Goal: Task Accomplishment & Management: Complete application form

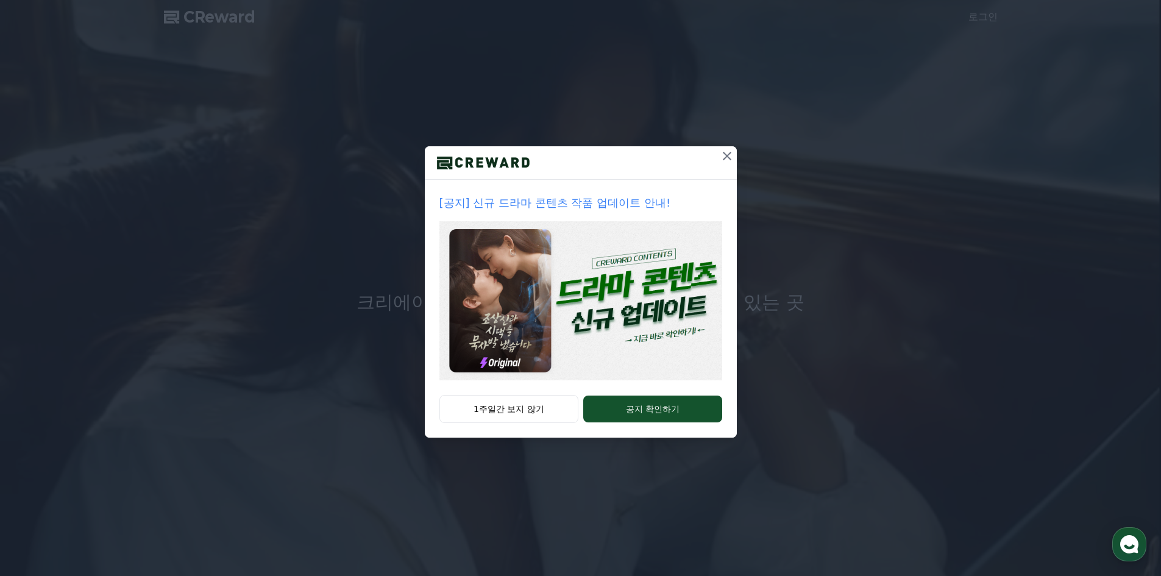
click at [726, 156] on icon at bounding box center [727, 156] width 15 height 15
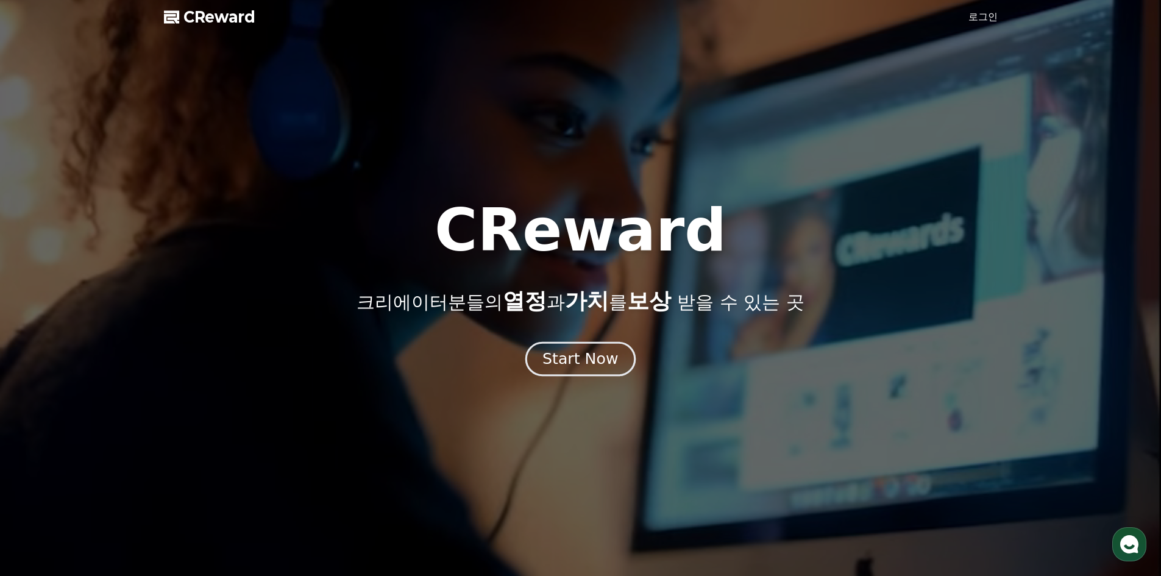
click at [579, 352] on div "Start Now" at bounding box center [580, 359] width 76 height 21
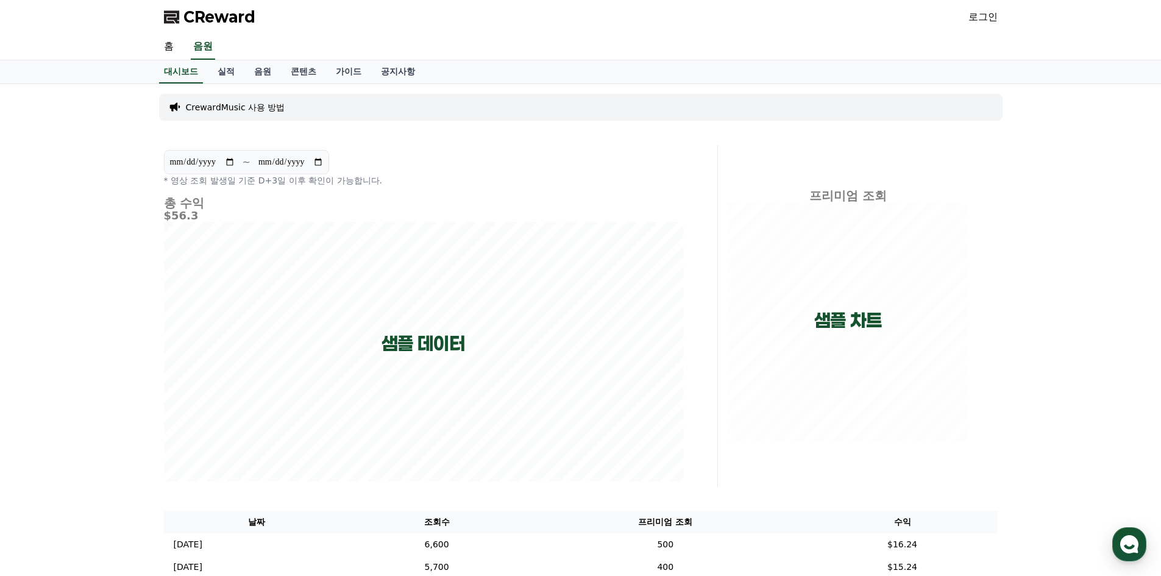
click at [982, 23] on link "로그인" at bounding box center [982, 17] width 29 height 15
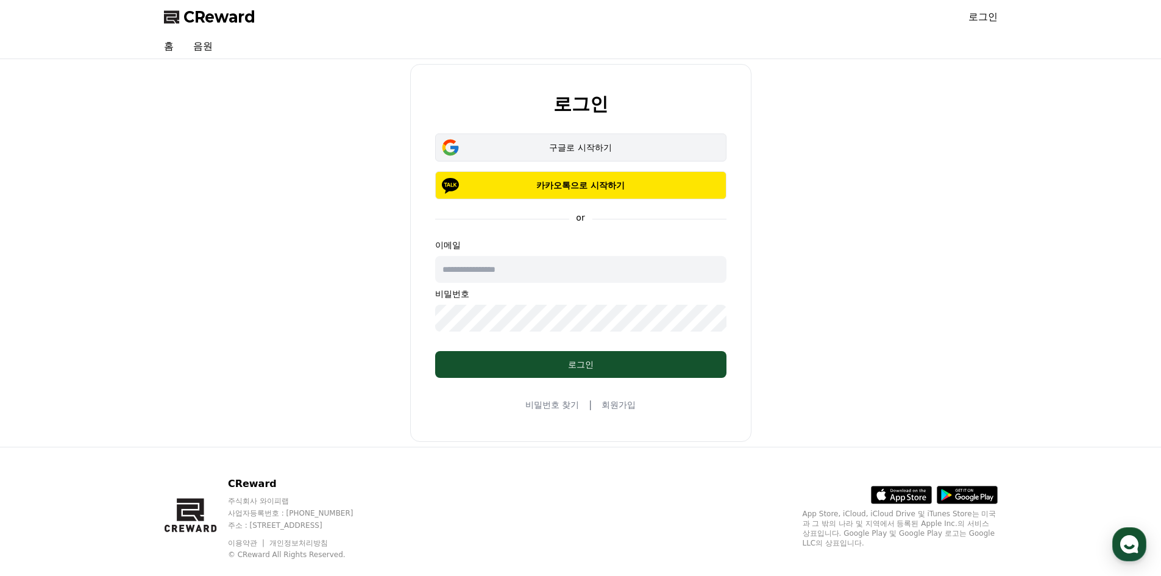
click at [630, 147] on div "구글로 시작하기" at bounding box center [581, 147] width 256 height 12
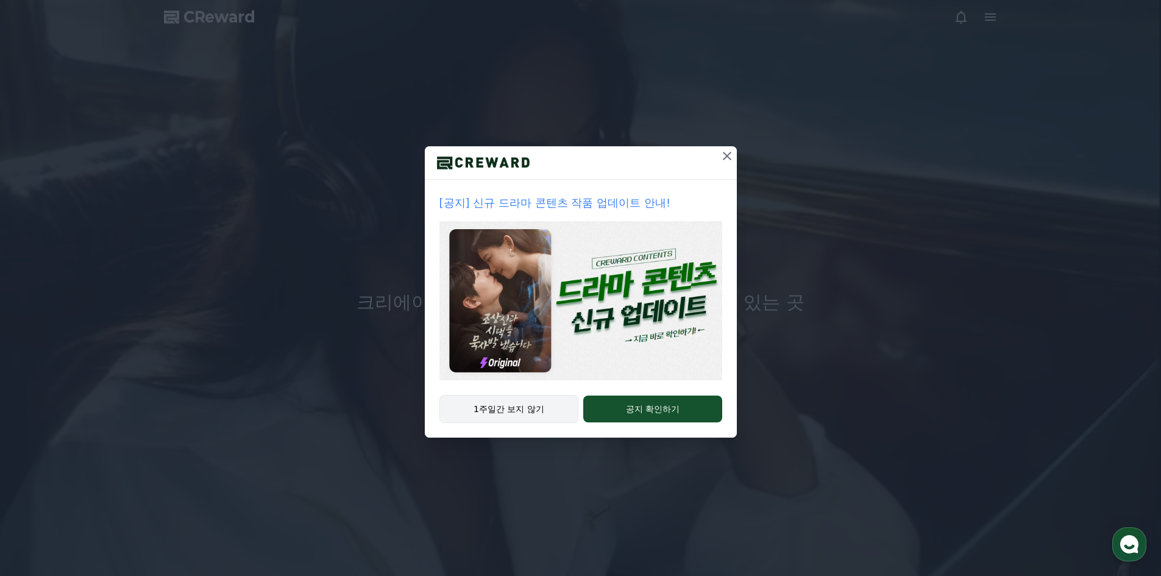
click at [527, 400] on button "1주일간 보지 않기" at bounding box center [509, 409] width 140 height 28
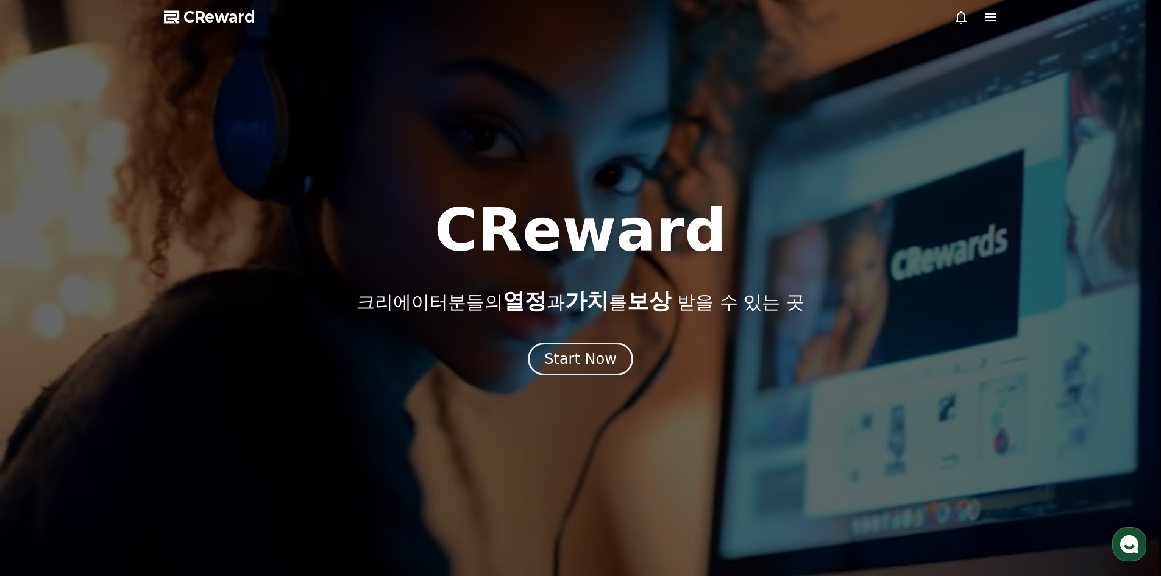
click at [988, 9] on div at bounding box center [580, 288] width 1161 height 576
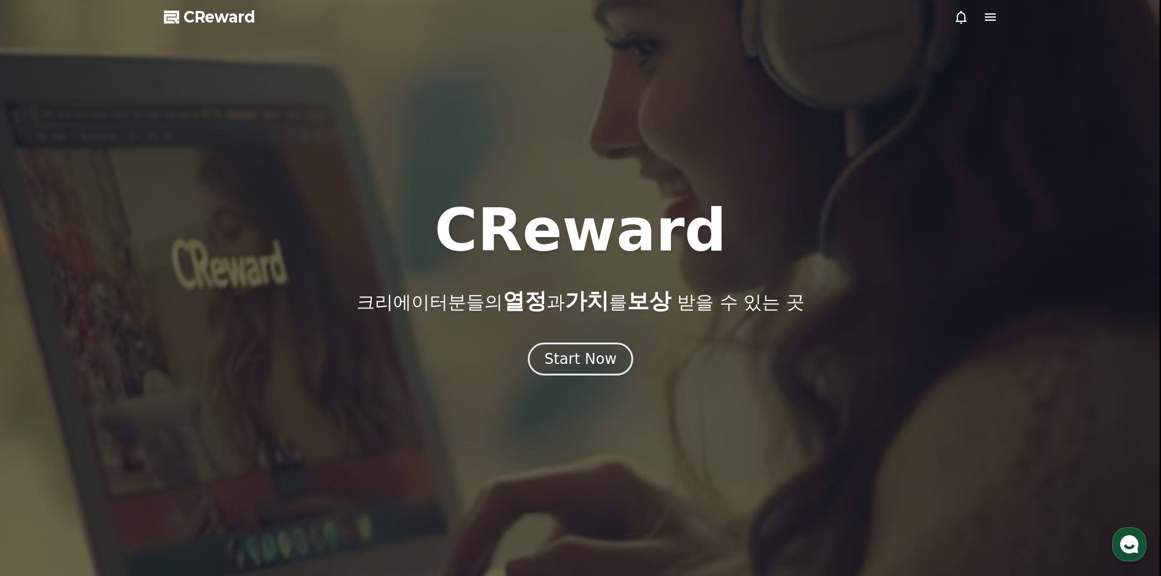
click at [989, 13] on icon at bounding box center [990, 17] width 15 height 15
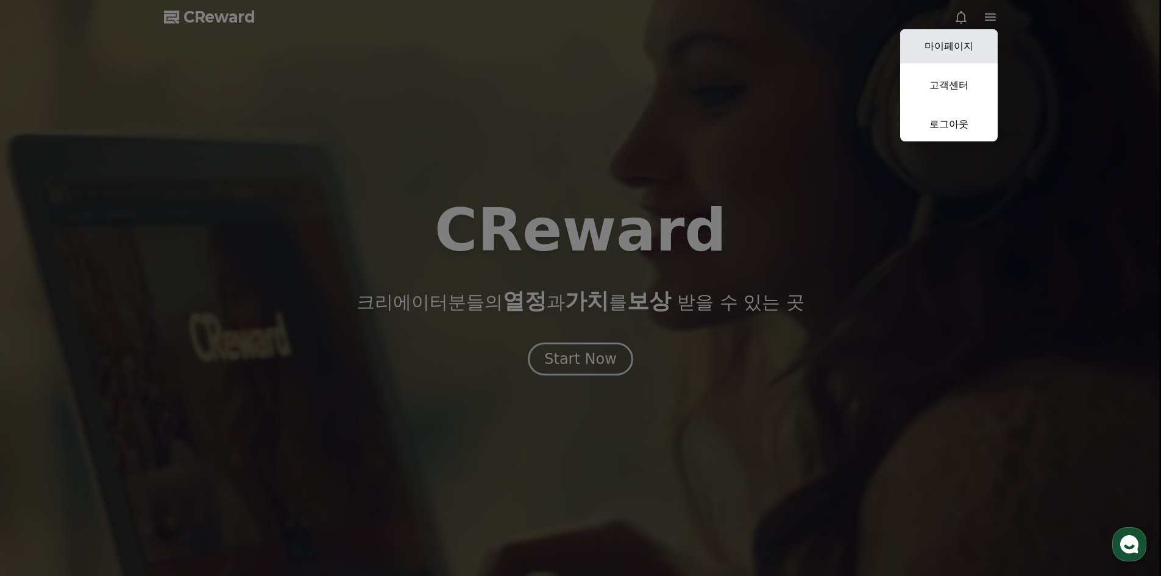
click at [964, 42] on link "마이페이지" at bounding box center [949, 46] width 98 height 34
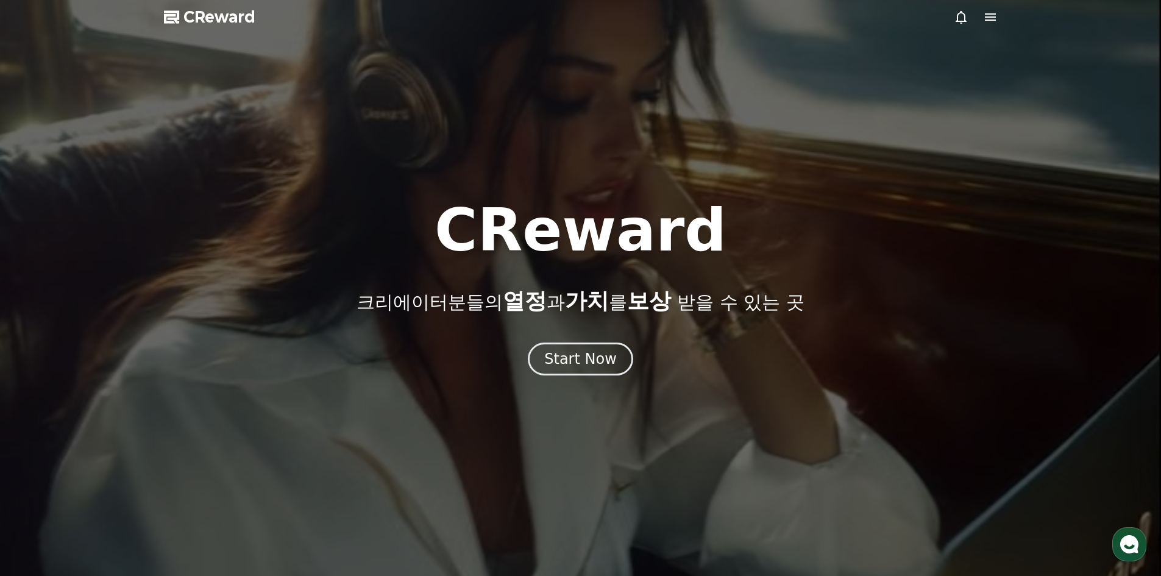
select select "**********"
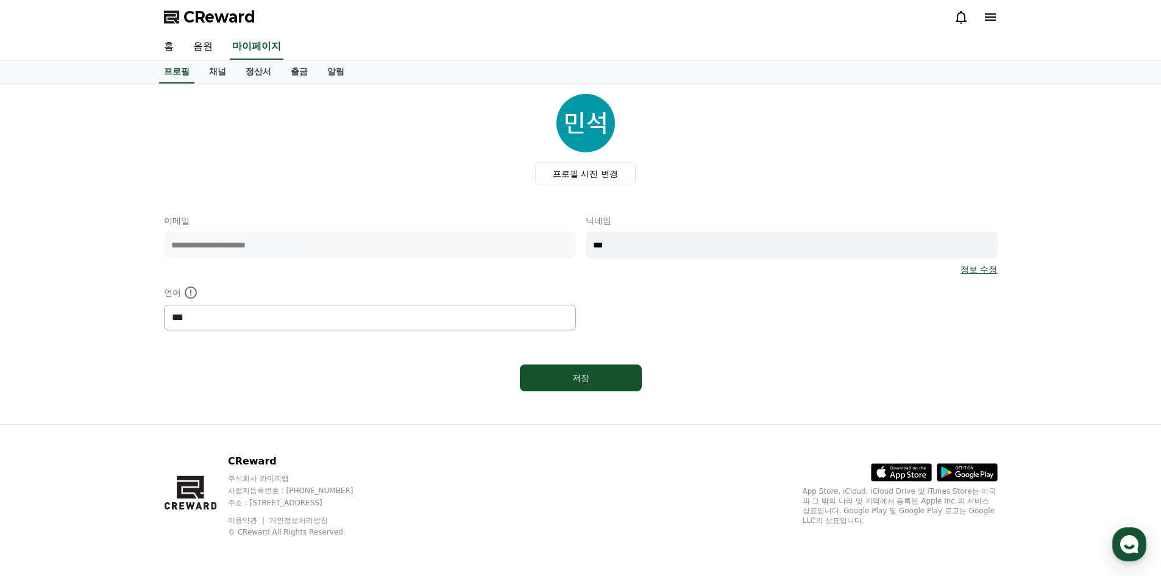
drag, startPoint x: 347, startPoint y: 315, endPoint x: 397, endPoint y: 301, distance: 52.5
click at [347, 315] on select "*** ******* ***" at bounding box center [370, 318] width 412 height 26
click at [164, 305] on select "*** ******* ***" at bounding box center [370, 318] width 412 height 26
click at [723, 328] on div "**********" at bounding box center [581, 273] width 834 height 116
click at [685, 156] on div "프로필 사진 변경" at bounding box center [586, 139] width 824 height 91
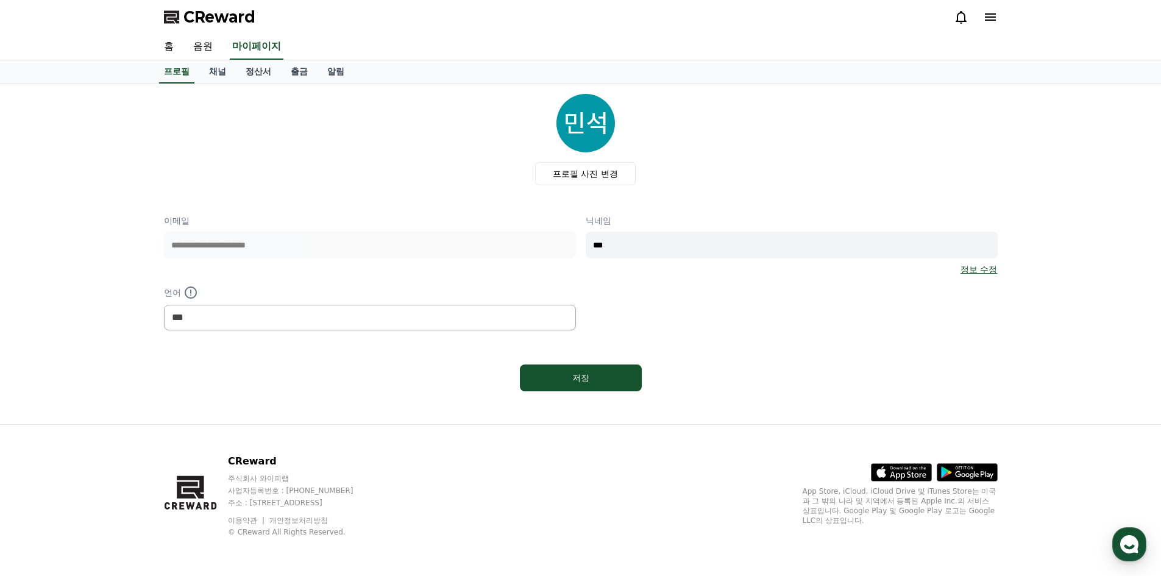
click at [304, 126] on div "프로필 사진 변경" at bounding box center [586, 139] width 824 height 91
click at [215, 71] on link "채널" at bounding box center [217, 71] width 37 height 23
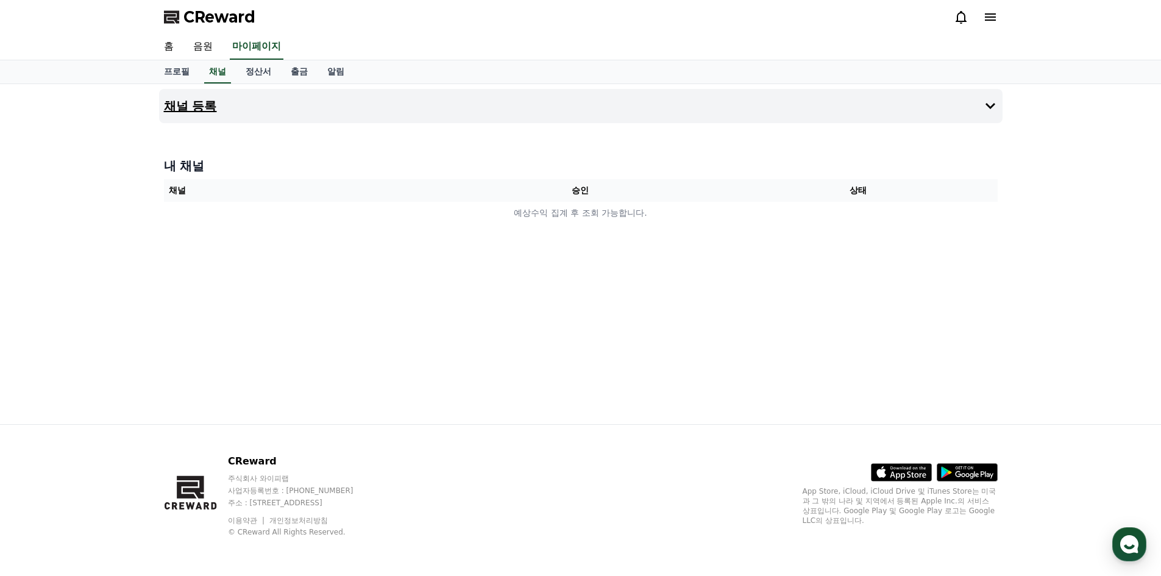
click at [959, 113] on button "채널 등록" at bounding box center [580, 106] width 843 height 34
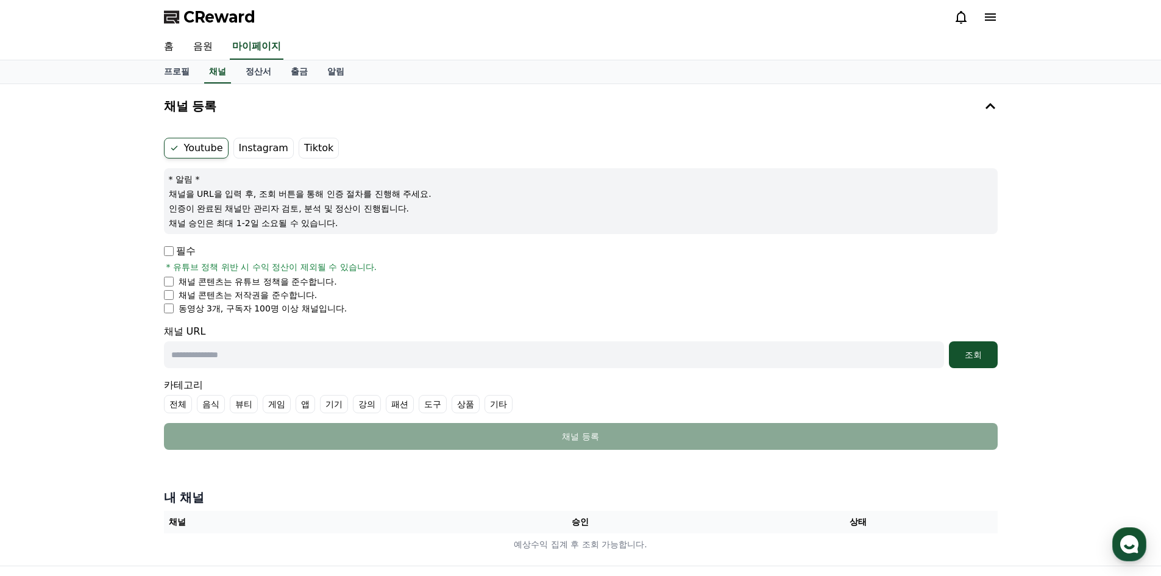
drag, startPoint x: 187, startPoint y: 305, endPoint x: 355, endPoint y: 308, distance: 167.6
click at [355, 308] on li "동영상 3개, 구독자 100명 이상 채널입니다." at bounding box center [581, 308] width 834 height 12
click at [355, 309] on li "동영상 3개, 구독자 100명 이상 채널입니다." at bounding box center [581, 308] width 834 height 12
drag, startPoint x: 368, startPoint y: 309, endPoint x: 229, endPoint y: 269, distance: 144.7
click at [229, 269] on div "필수 * 유튜브 정책 위반 시 수익 정산이 제외될 수 있습니다. 채널 콘텐츠는 유튜브 정책을 준수합니다. 채널 콘텐츠는 저작권을 준수합니다. …" at bounding box center [581, 279] width 834 height 71
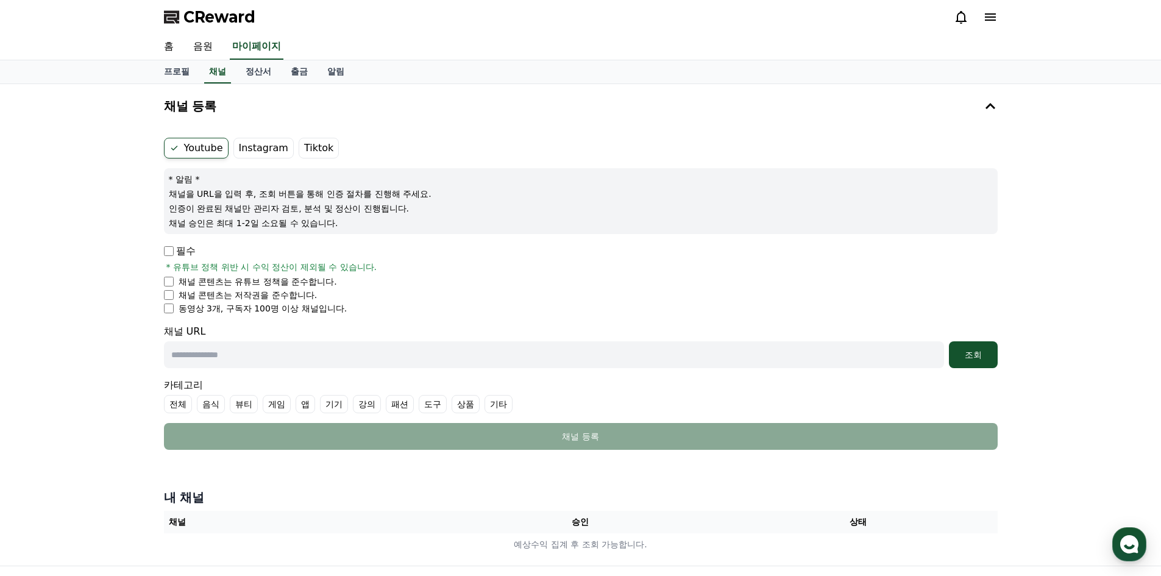
click at [418, 245] on div "필수 * 유튜브 정책 위반 시 수익 정산이 제외될 수 있습니다." at bounding box center [581, 258] width 834 height 29
click at [400, 255] on div "필수 * 유튜브 정책 위반 시 수익 정산이 제외될 수 있습니다." at bounding box center [581, 258] width 834 height 29
click at [441, 311] on form "Youtube Instagram Tiktok * 알림 * 채널을 URL을 입력 후, 조회 버튼을 통해 인증 절차를 진행해 주세요. 인증이 완료…" at bounding box center [581, 294] width 834 height 312
click at [702, 276] on li "채널 콘텐츠는 유튜브 정책을 준수합니다." at bounding box center [581, 281] width 834 height 12
drag, startPoint x: 341, startPoint y: 283, endPoint x: 133, endPoint y: 221, distance: 216.5
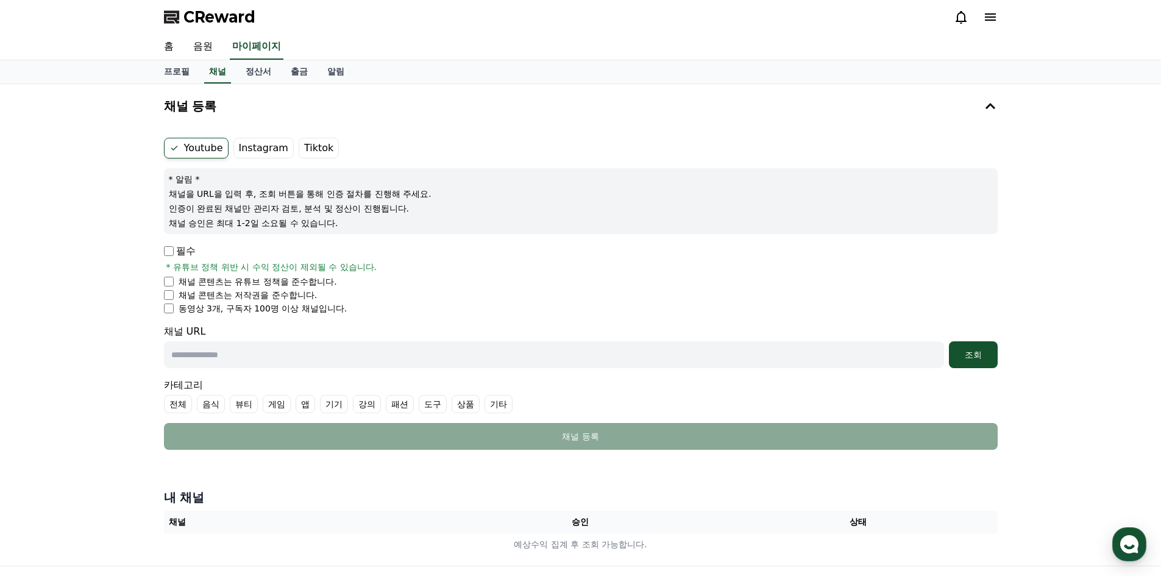
click at [133, 221] on div "채널 등록 Youtube Instagram Tiktok * 알림 * 채널을 URL을 입력 후, 조회 버튼을 통해 인증 절차를 진행해 주세요. …" at bounding box center [580, 324] width 1161 height 481
click at [100, 219] on div "채널 등록 Youtube Instagram Tiktok * 알림 * 채널을 URL을 입력 후, 조회 버튼을 통해 인증 절차를 진행해 주세요. …" at bounding box center [580, 324] width 1161 height 481
drag, startPoint x: 87, startPoint y: 168, endPoint x: 417, endPoint y: 308, distance: 358.8
click at [404, 308] on div "채널 등록 Youtube Instagram Tiktok * 알림 * 채널을 URL을 입력 후, 조회 버튼을 통해 인증 절차를 진행해 주세요. …" at bounding box center [580, 324] width 1161 height 481
click at [423, 307] on li "동영상 3개, 구독자 100명 이상 채널입니다." at bounding box center [581, 308] width 834 height 12
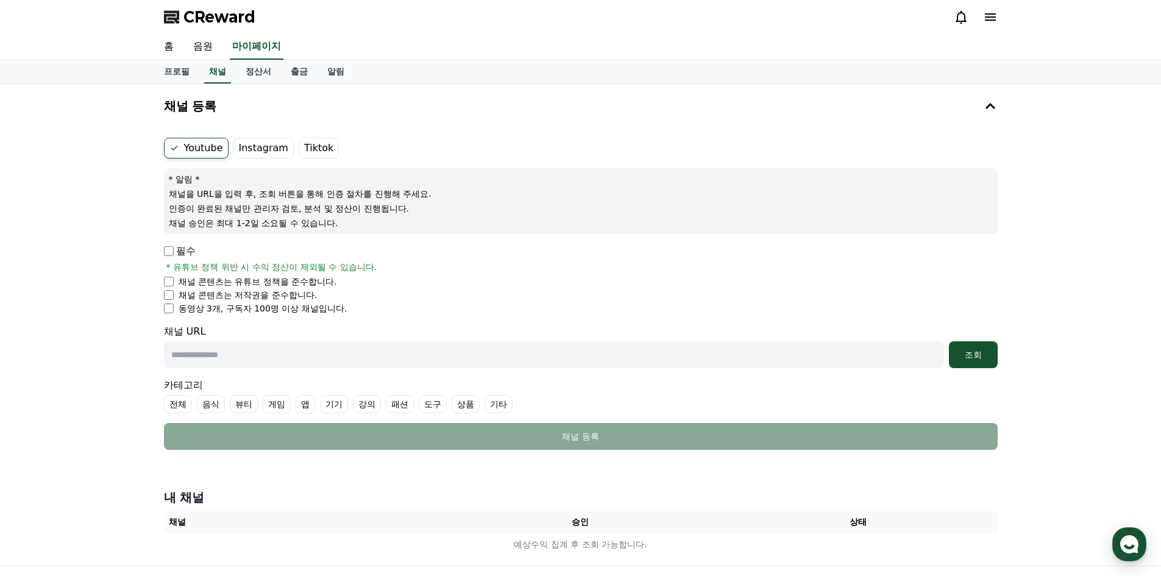
drag, startPoint x: 514, startPoint y: 307, endPoint x: 163, endPoint y: 159, distance: 380.4
click at [164, 159] on form "Youtube Instagram Tiktok * 알림 * 채널을 URL을 입력 후, 조회 버튼을 통해 인증 절차를 진행해 주세요. 인증이 완료…" at bounding box center [581, 294] width 834 height 312
click at [83, 151] on div "채널 등록 Youtube Instagram Tiktok * 알림 * 채널을 URL을 입력 후, 조회 버튼을 통해 인증 절차를 진행해 주세요. …" at bounding box center [580, 324] width 1161 height 481
drag, startPoint x: 255, startPoint y: 200, endPoint x: 480, endPoint y: 316, distance: 253.5
click at [480, 316] on div "채널 등록 Youtube Instagram Tiktok * 알림 * 채널을 URL을 입력 후, 조회 버튼을 통해 인증 절차를 진행해 주세요. …" at bounding box center [580, 324] width 1161 height 481
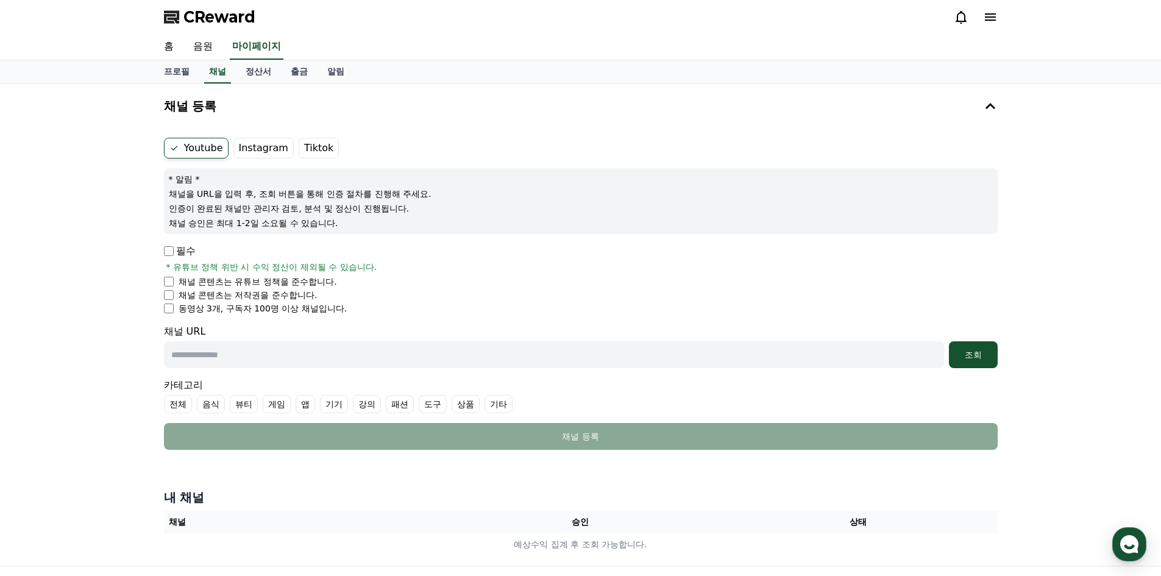
click at [423, 300] on li "채널 콘텐츠는 저작권을 준수합니다." at bounding box center [581, 295] width 834 height 12
drag, startPoint x: 493, startPoint y: 310, endPoint x: 79, endPoint y: 124, distance: 453.7
click at [79, 124] on div "채널 등록 Youtube Instagram Tiktok * 알림 * 채널을 URL을 입력 후, 조회 버튼을 통해 인증 절차를 진행해 주세요. …" at bounding box center [580, 324] width 1161 height 481
drag, startPoint x: 63, startPoint y: 97, endPoint x: 363, endPoint y: 305, distance: 365.2
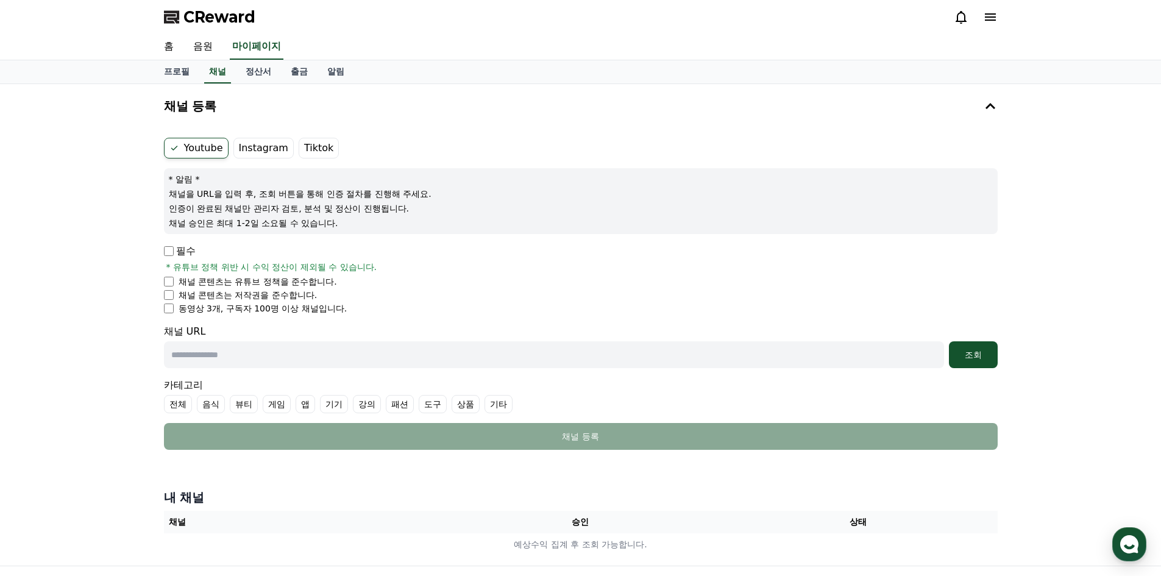
click at [363, 305] on div "채널 등록 Youtube Instagram Tiktok * 알림 * 채널을 URL을 입력 후, 조회 버튼을 통해 인증 절차를 진행해 주세요. …" at bounding box center [580, 324] width 1161 height 481
drag, startPoint x: 377, startPoint y: 302, endPoint x: 386, endPoint y: 302, distance: 9.1
click at [378, 302] on li "동영상 3개, 구독자 100명 이상 채널입니다." at bounding box center [581, 308] width 834 height 12
click at [88, 162] on div "채널 등록 Youtube Instagram Tiktok * 알림 * 채널을 URL을 입력 후, 조회 버튼을 통해 인증 절차를 진행해 주세요. …" at bounding box center [580, 324] width 1161 height 481
drag, startPoint x: 66, startPoint y: 106, endPoint x: 459, endPoint y: 311, distance: 443.2
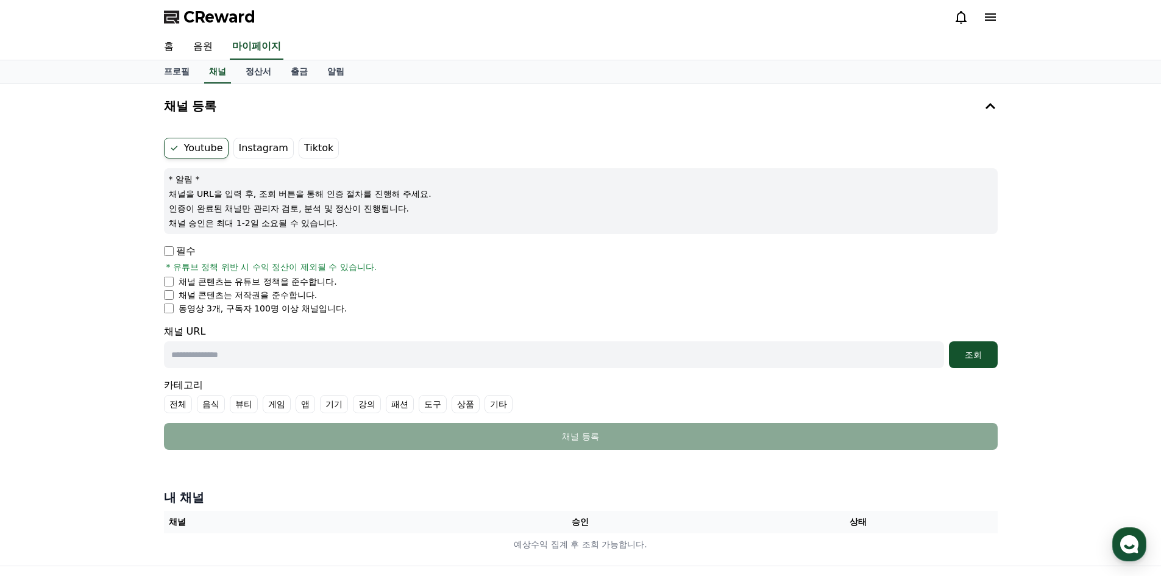
click at [459, 311] on div "채널 등록 Youtube Instagram Tiktok * 알림 * 채널을 URL을 입력 후, 조회 버튼을 통해 인증 절차를 진행해 주세요. …" at bounding box center [580, 324] width 1161 height 481
click at [462, 309] on li "동영상 3개, 구독자 100명 이상 채널입니다." at bounding box center [581, 308] width 834 height 12
drag, startPoint x: 511, startPoint y: 322, endPoint x: 398, endPoint y: 158, distance: 198.5
click at [396, 162] on form "Youtube Instagram Tiktok * 알림 * 채널을 URL을 입력 후, 조회 버튼을 통해 인증 절차를 진행해 주세요. 인증이 완료…" at bounding box center [581, 294] width 834 height 312
click at [513, 115] on button "채널 등록" at bounding box center [580, 106] width 843 height 34
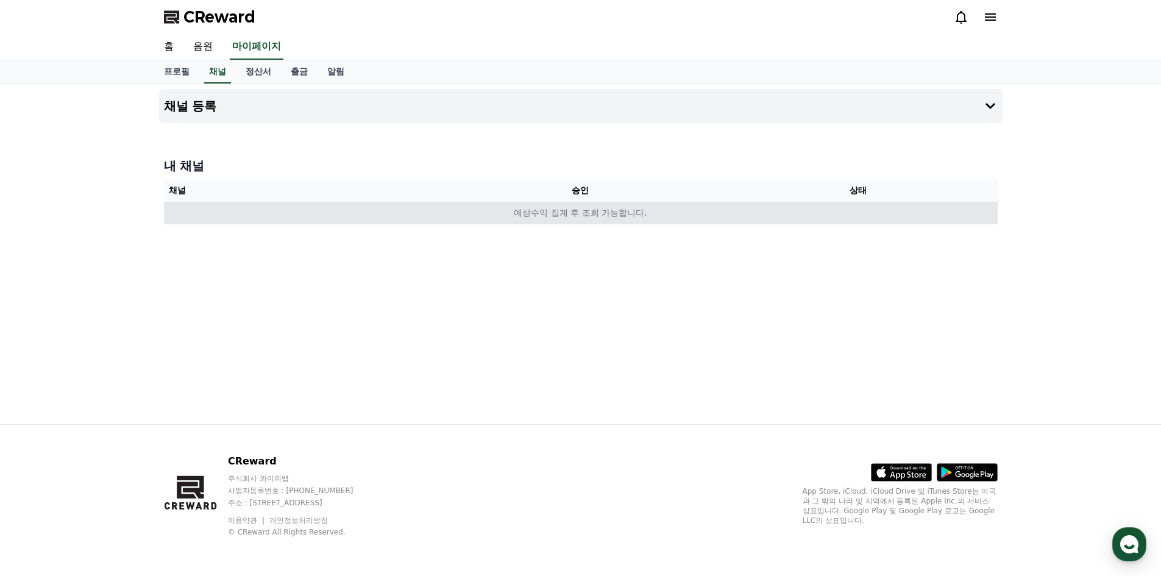
drag, startPoint x: 453, startPoint y: 113, endPoint x: 518, endPoint y: 202, distance: 110.8
click at [518, 202] on div "채널 등록 내 채널 채널 승인 상태 예상수익 집계 후 조회 가능합니다." at bounding box center [580, 254] width 853 height 340
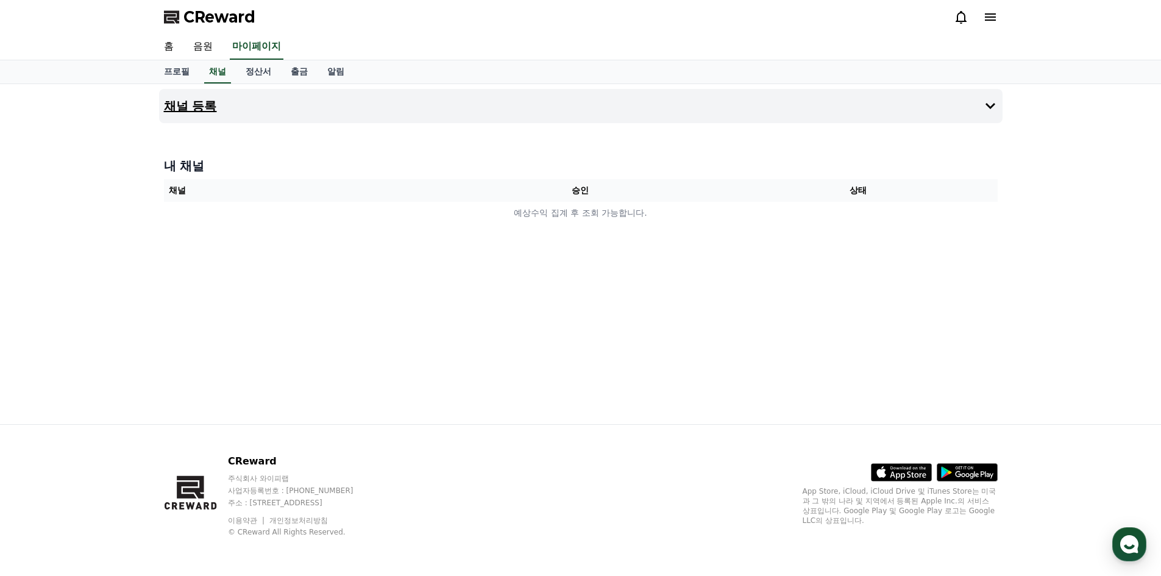
click at [332, 103] on button "채널 등록" at bounding box center [580, 106] width 843 height 34
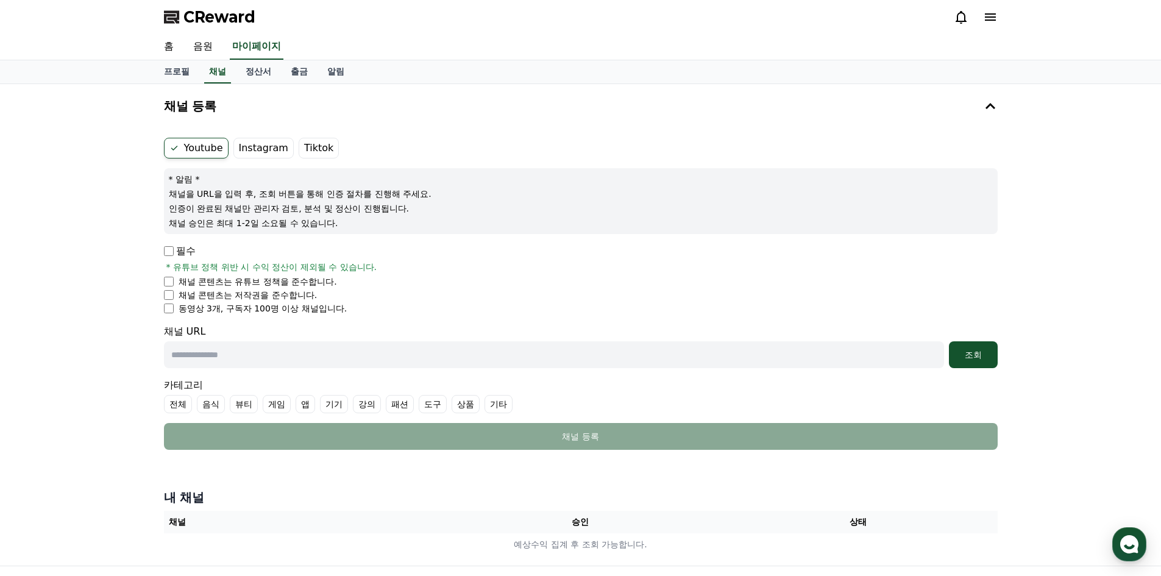
click at [169, 244] on p "필수" at bounding box center [180, 251] width 32 height 15
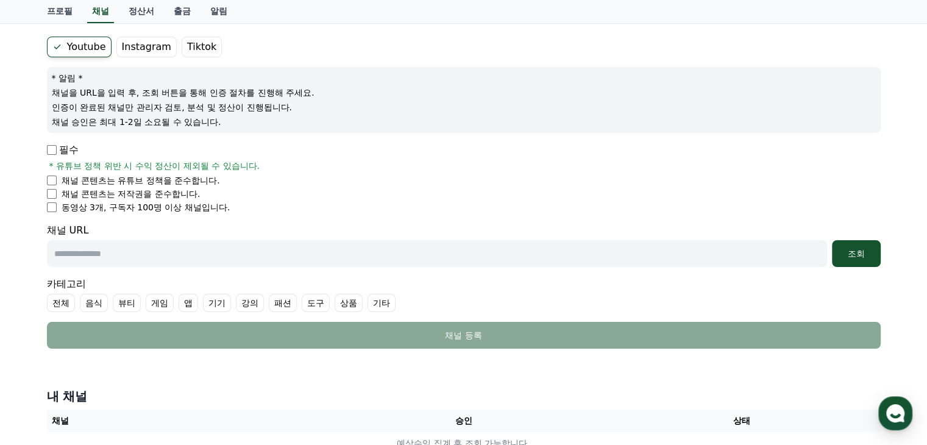
scroll to position [183, 0]
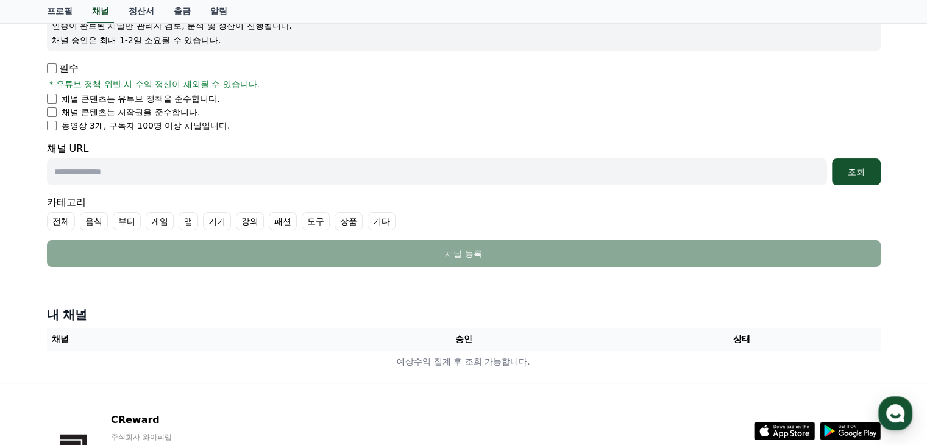
click at [156, 171] on input "text" at bounding box center [437, 171] width 780 height 27
paste input "**********"
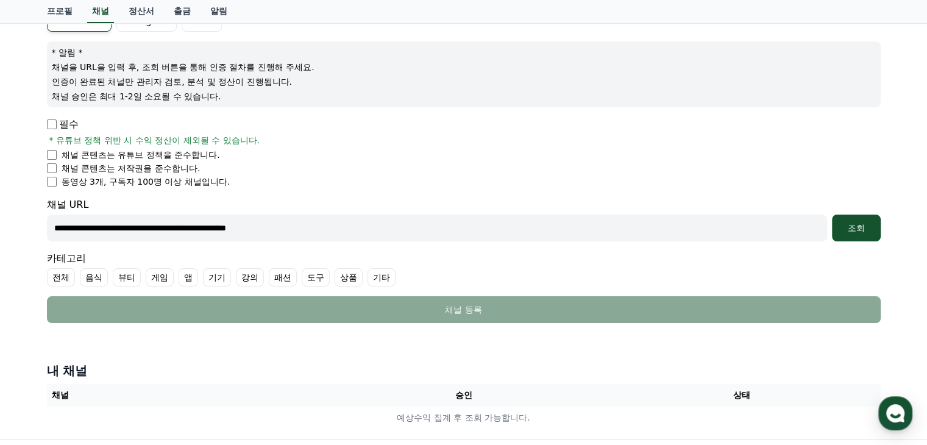
scroll to position [61, 0]
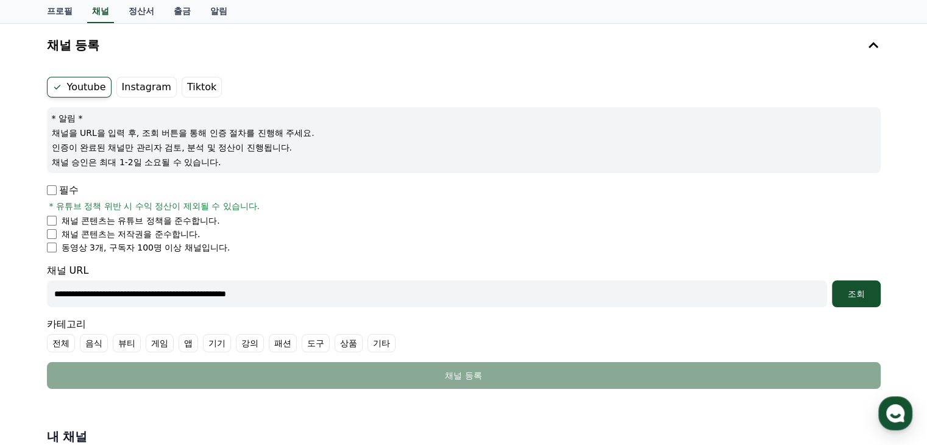
type input "**********"
click at [117, 222] on p "채널 콘텐츠는 유튜브 정책을 준수합니다." at bounding box center [141, 221] width 158 height 12
click at [57, 222] on li "채널 콘텐츠는 유튜브 정책을 준수합니다." at bounding box center [464, 221] width 834 height 12
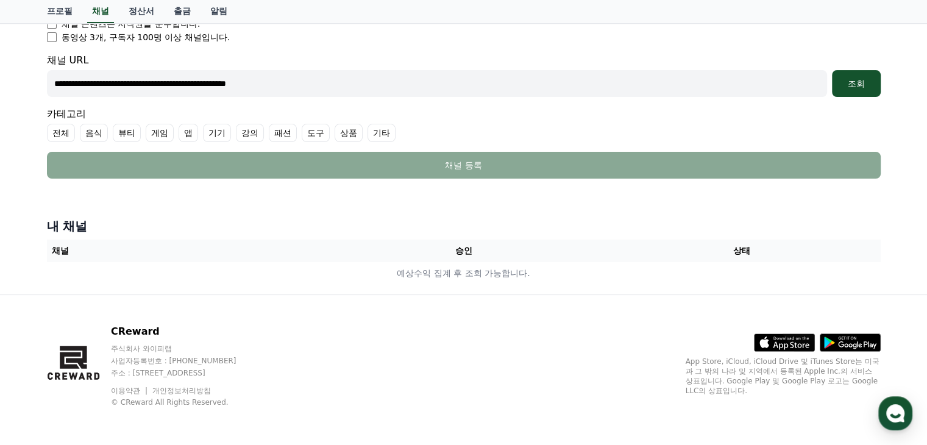
scroll to position [210, 0]
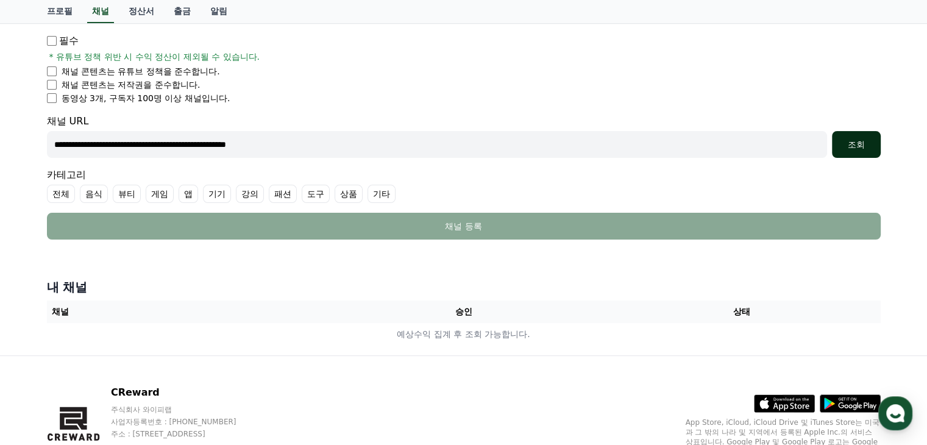
click at [843, 141] on div "조회" at bounding box center [856, 144] width 39 height 12
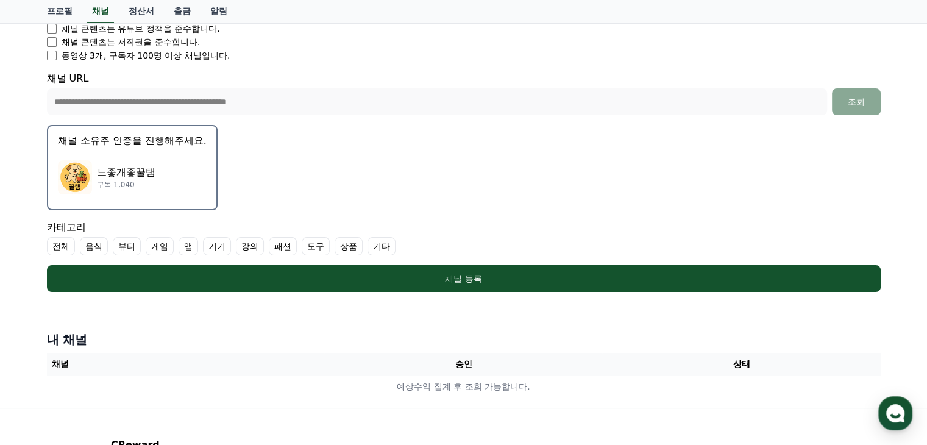
scroll to position [332, 0]
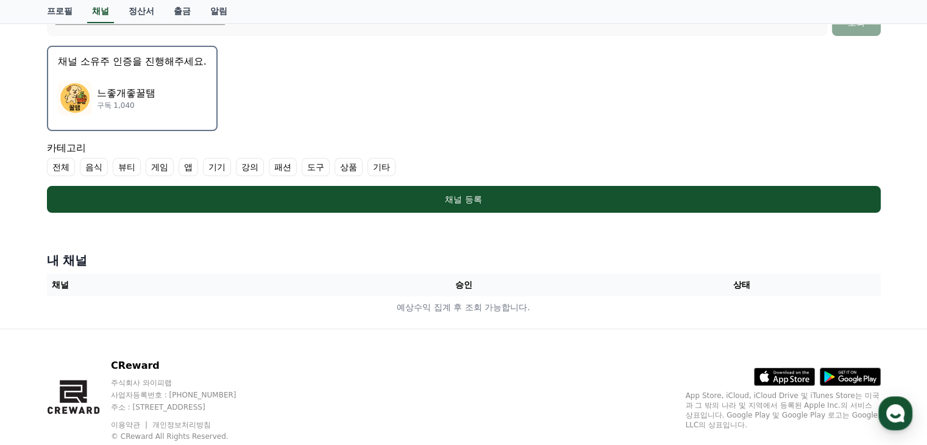
click at [63, 168] on label "전체" at bounding box center [61, 167] width 28 height 18
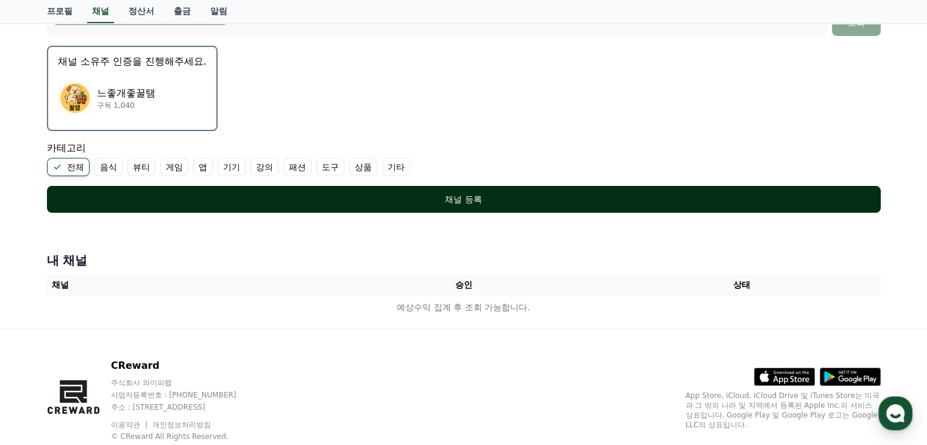
click at [314, 193] on div "채널 등록" at bounding box center [463, 199] width 785 height 12
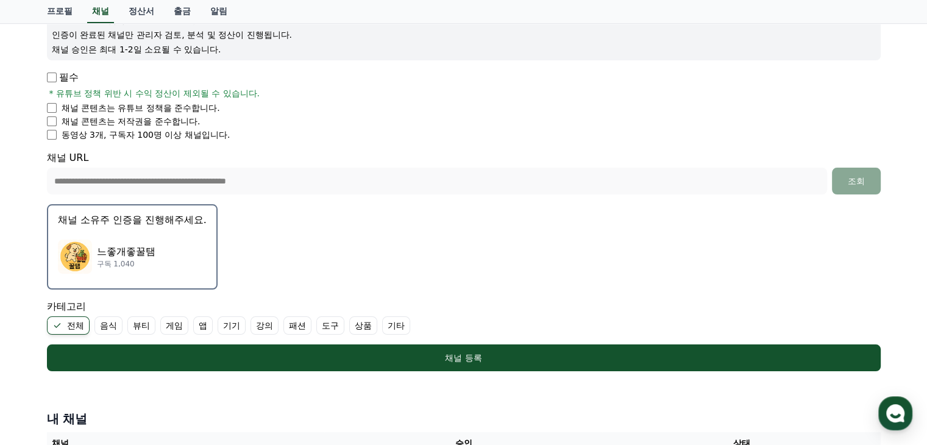
scroll to position [122, 0]
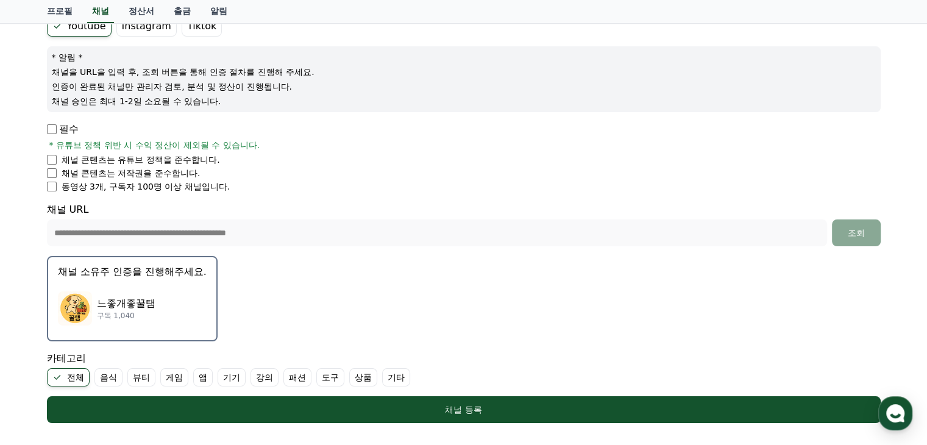
click at [147, 284] on div "느좋개좋꿀탬 구독 1,040" at bounding box center [132, 308] width 149 height 49
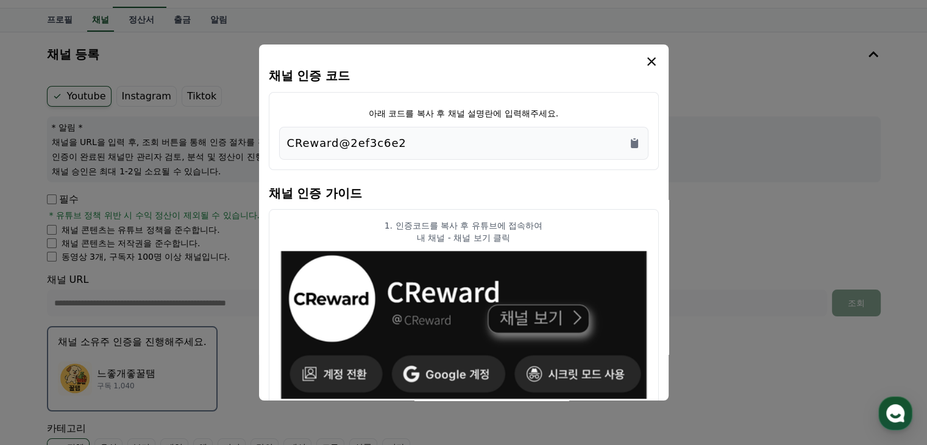
scroll to position [0, 0]
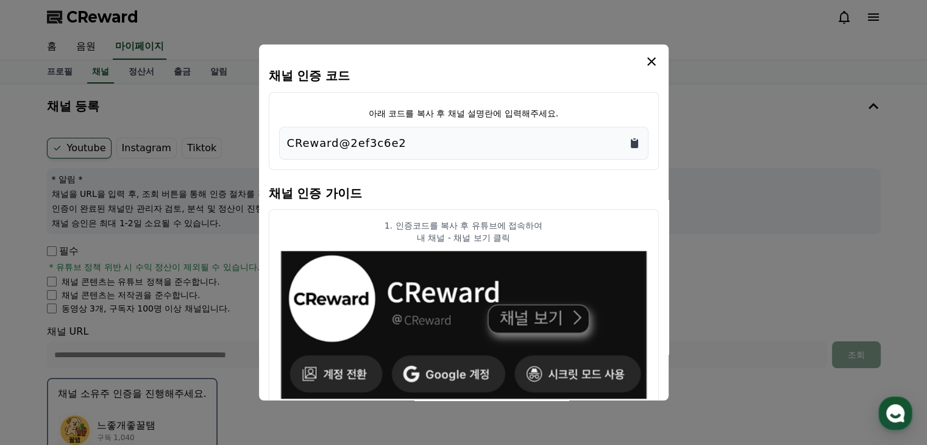
click at [636, 141] on icon "Copy to clipboard" at bounding box center [634, 143] width 7 height 9
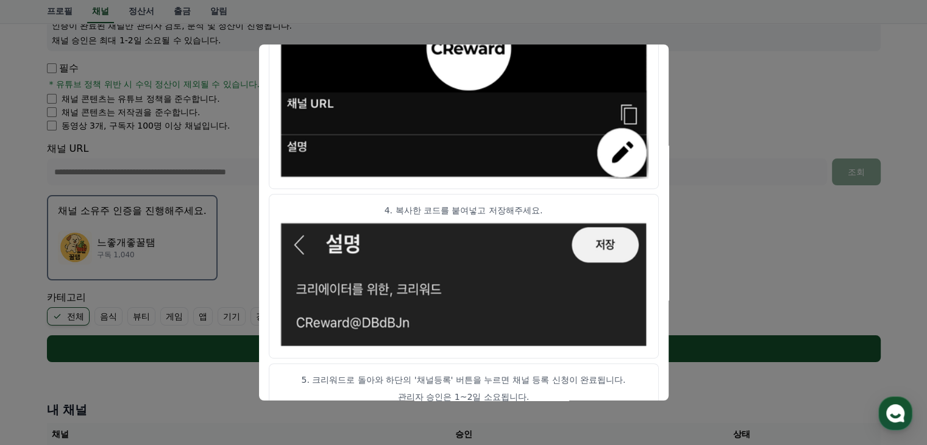
scroll to position [695, 0]
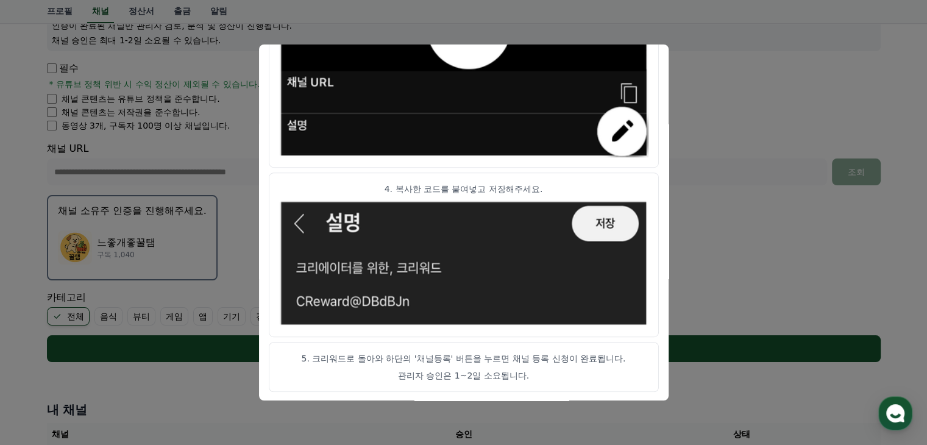
drag, startPoint x: 322, startPoint y: 354, endPoint x: 584, endPoint y: 375, distance: 263.5
click at [584, 375] on article "5. 크리워드로 돌아와 하단의 '채널등록' 버튼을 누르면 채널 등록 신청이 완료됩니다. 관리자 승인은 1~2일 소요됩니다." at bounding box center [464, 367] width 390 height 50
click at [584, 374] on p "관리자 승인은 1~2일 소요됩니다." at bounding box center [463, 375] width 369 height 12
click at [573, 366] on article "5. 크리워드로 돌아와 하단의 '채널등록' 버튼을 누르면 채널 등록 신청이 완료됩니다. 관리자 승인은 1~2일 소요됩니다." at bounding box center [464, 367] width 390 height 50
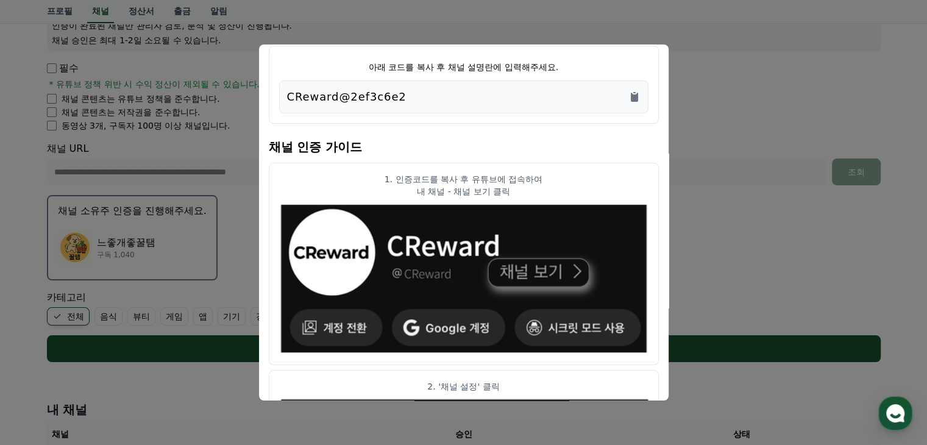
scroll to position [0, 0]
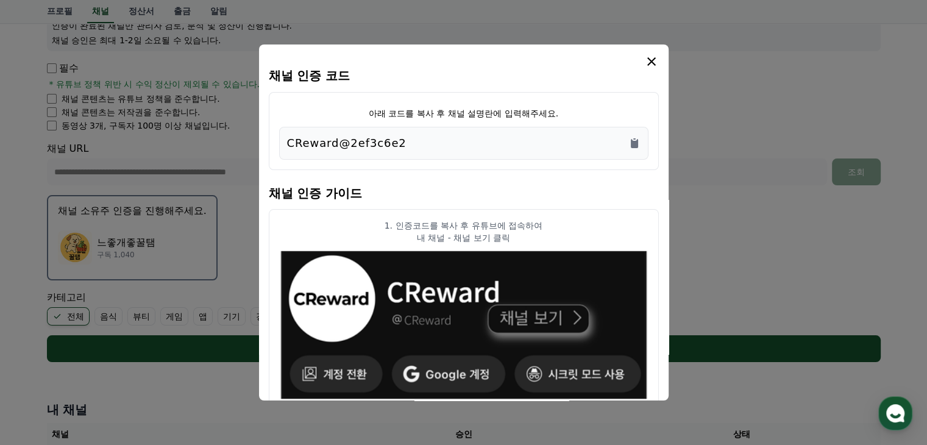
drag, startPoint x: 651, startPoint y: 60, endPoint x: 642, endPoint y: 71, distance: 14.3
click at [651, 60] on icon "modal" at bounding box center [651, 61] width 15 height 15
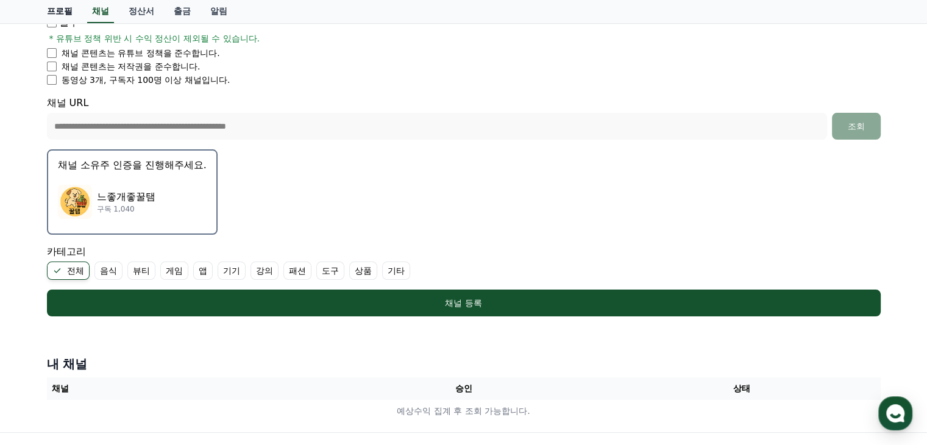
scroll to position [305, 0]
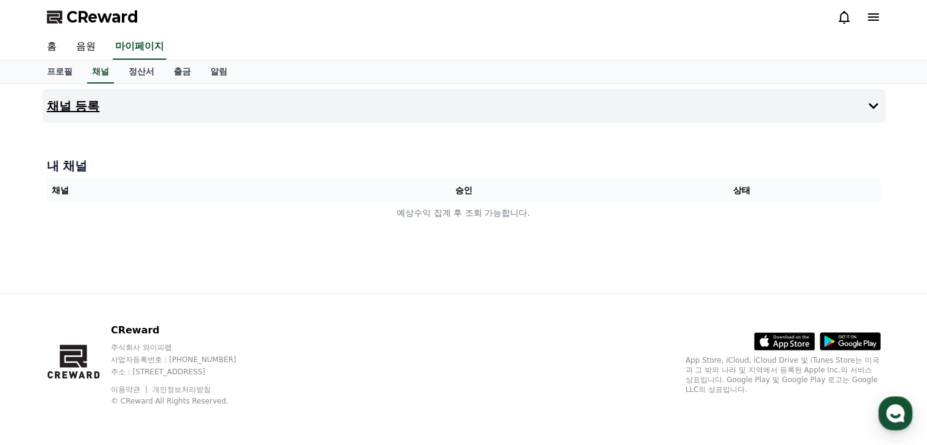
click at [126, 104] on button "채널 등록" at bounding box center [463, 106] width 843 height 34
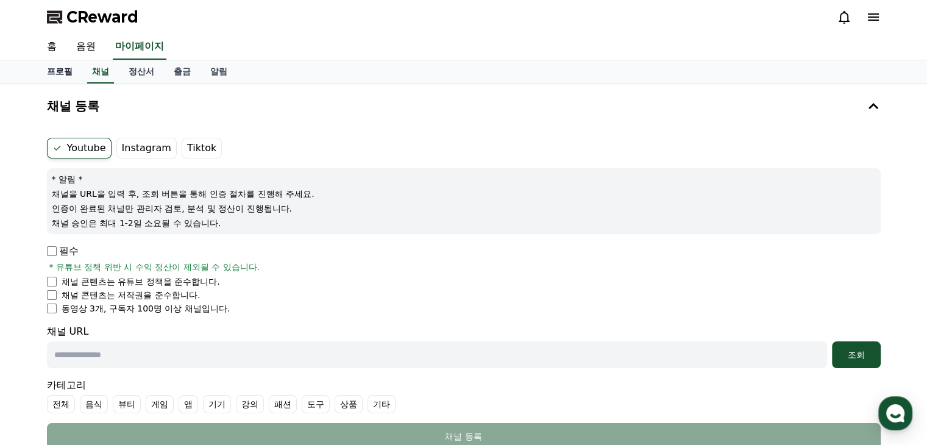
click at [56, 75] on link "프로필" at bounding box center [59, 71] width 45 height 23
select select "**********"
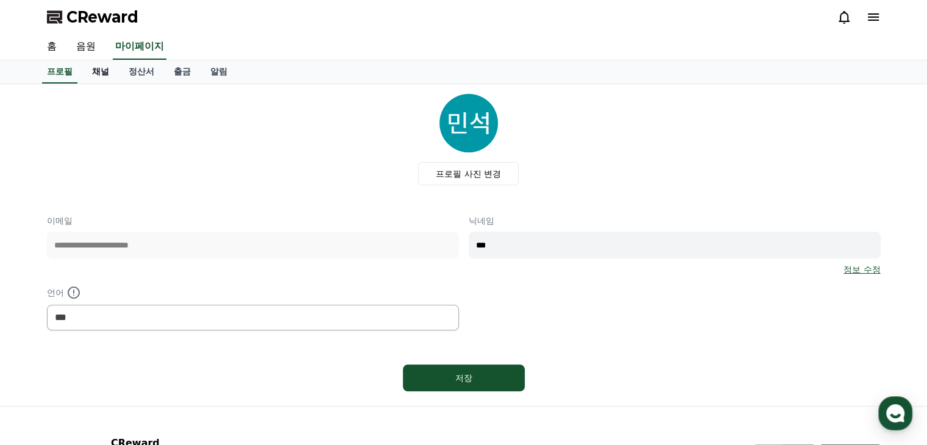
click at [85, 74] on link "채널" at bounding box center [100, 71] width 37 height 23
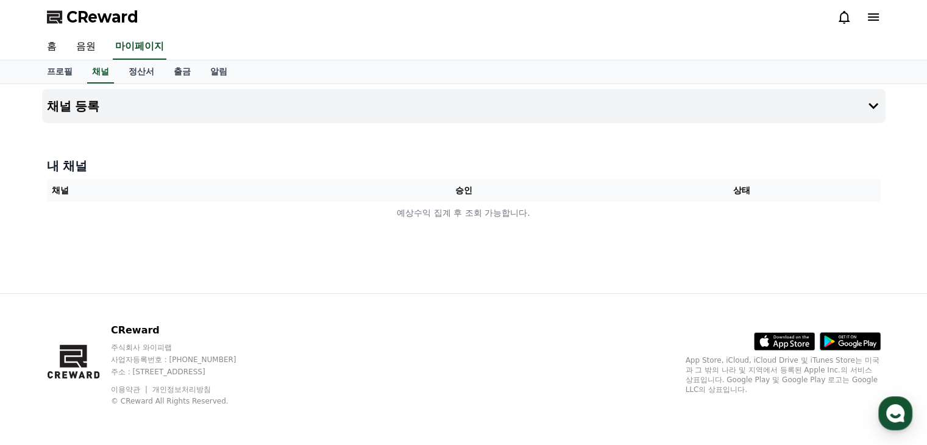
click at [521, 193] on th "승인" at bounding box center [463, 190] width 278 height 23
click at [862, 104] on button "채널 등록" at bounding box center [463, 106] width 843 height 34
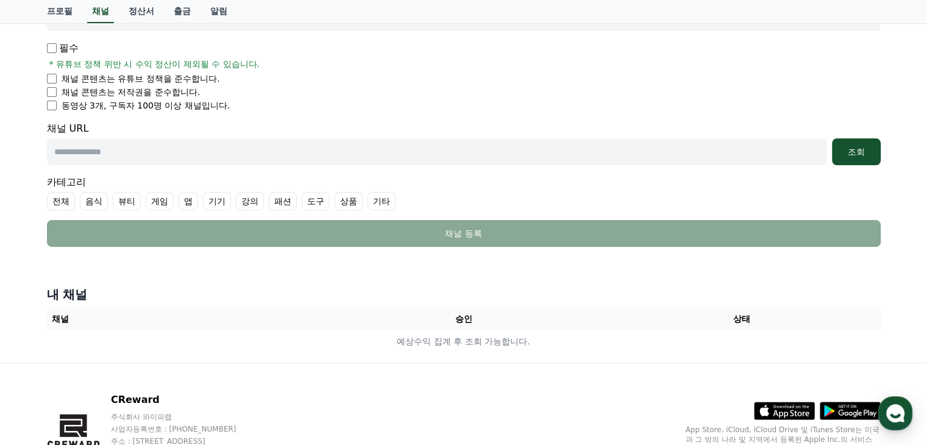
scroll to position [183, 0]
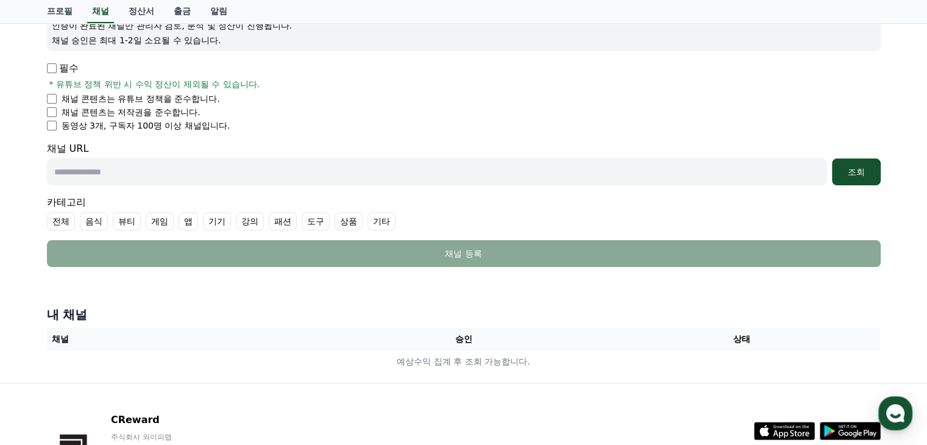
click at [59, 66] on p "필수" at bounding box center [63, 68] width 32 height 15
click at [48, 130] on li "동영상 3개, 구독자 100명 이상 채널입니다." at bounding box center [464, 125] width 834 height 12
click at [176, 169] on input "text" at bounding box center [437, 171] width 780 height 27
paste input "**********"
type input "**********"
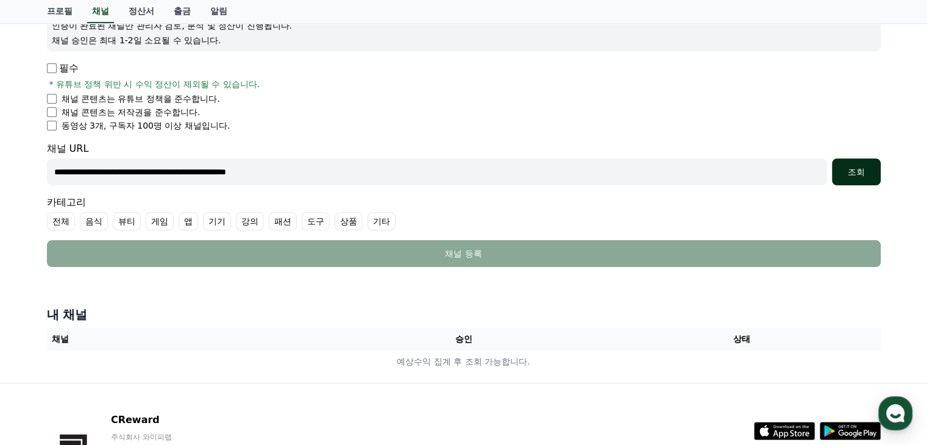
click at [865, 176] on div "조회" at bounding box center [856, 172] width 39 height 12
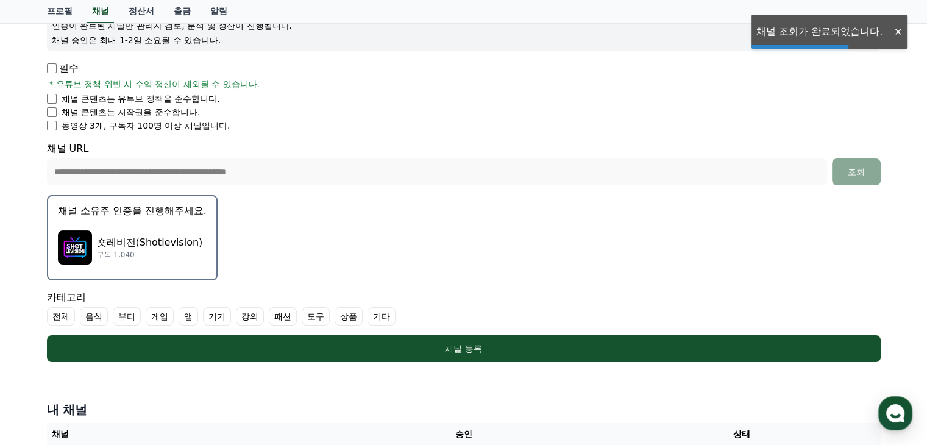
click at [149, 250] on p "구독 1,040" at bounding box center [150, 255] width 106 height 10
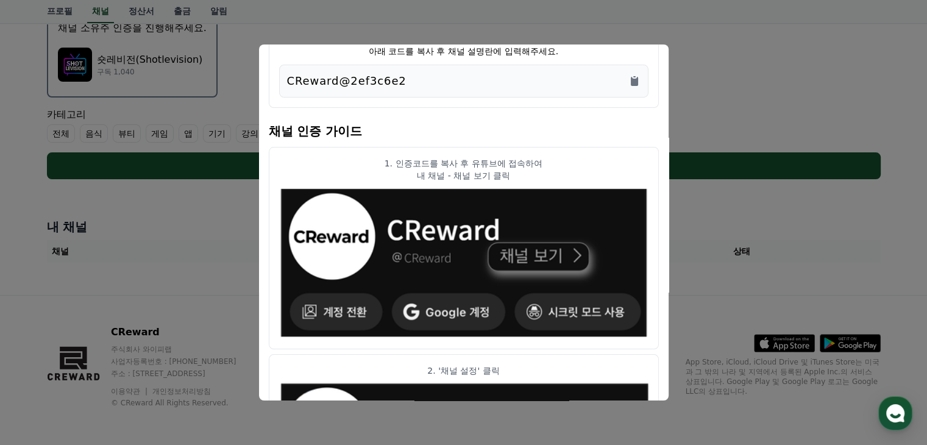
scroll to position [0, 0]
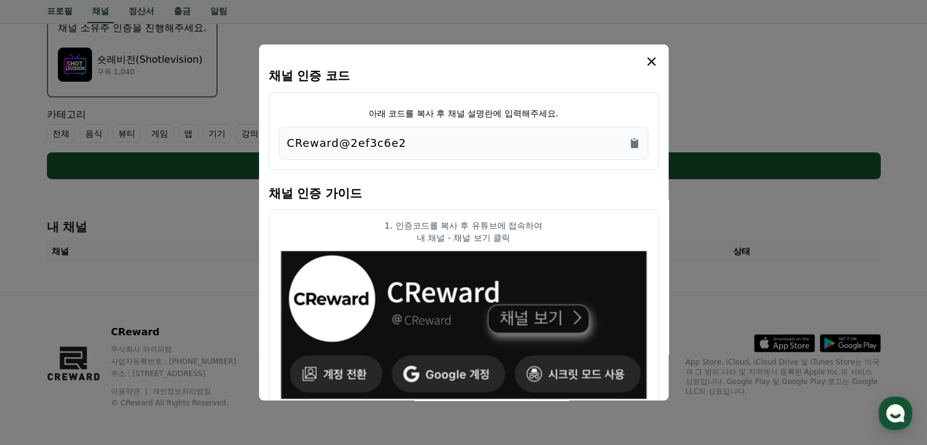
click at [648, 68] on icon "modal" at bounding box center [651, 61] width 15 height 15
click at [637, 141] on icon "Copy to clipboard" at bounding box center [634, 143] width 7 height 9
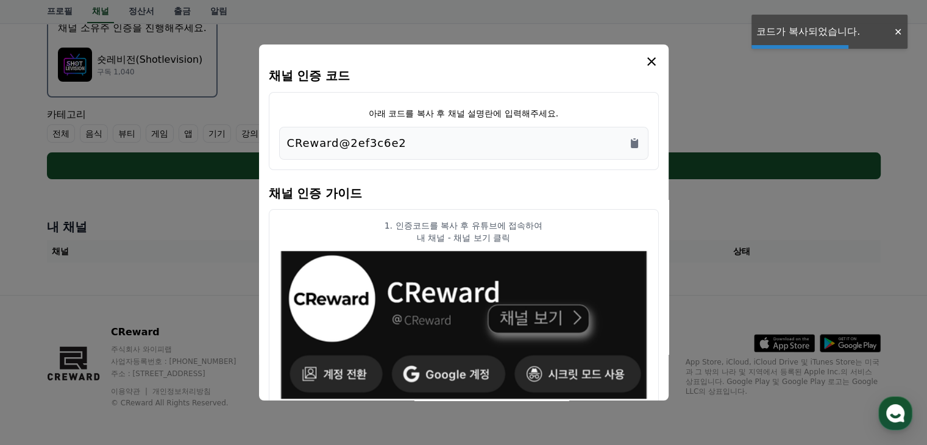
click at [652, 62] on icon "modal" at bounding box center [651, 61] width 9 height 9
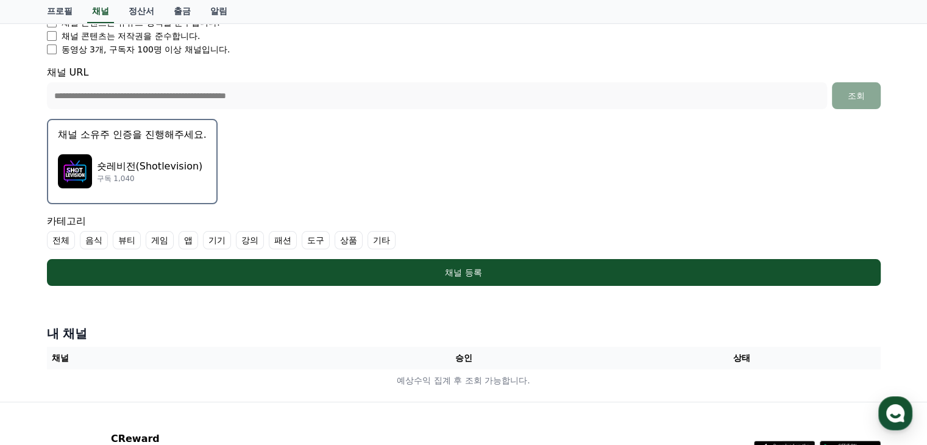
scroll to position [183, 0]
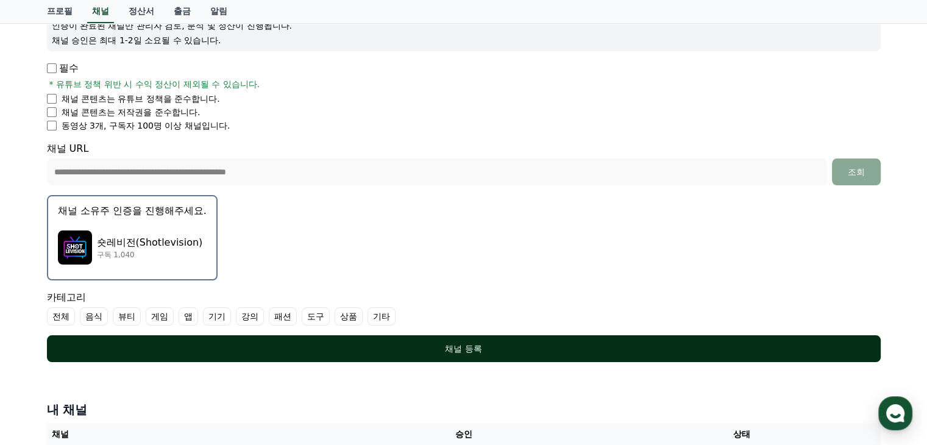
click at [461, 344] on div "채널 등록" at bounding box center [463, 349] width 785 height 12
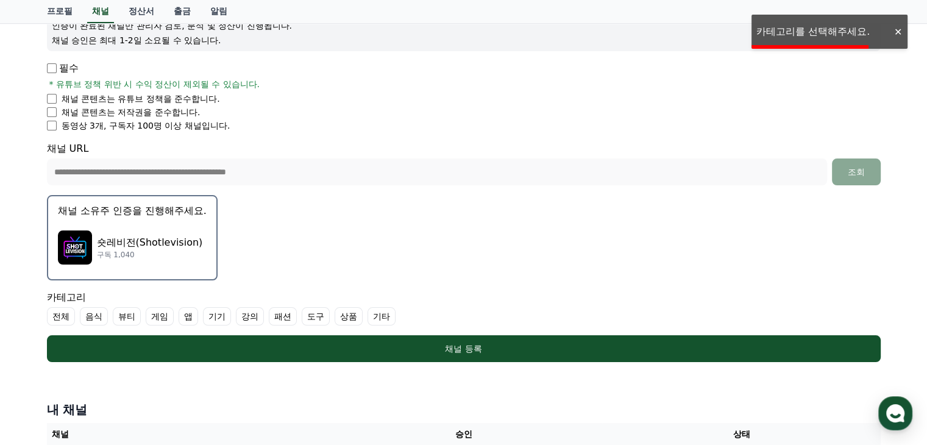
click at [59, 316] on label "전체" at bounding box center [61, 316] width 28 height 18
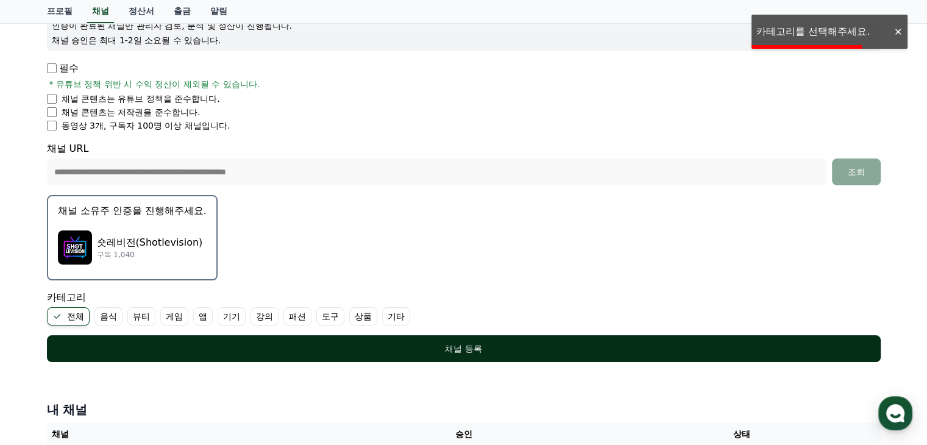
click at [174, 344] on div "채널 등록" at bounding box center [463, 349] width 785 height 12
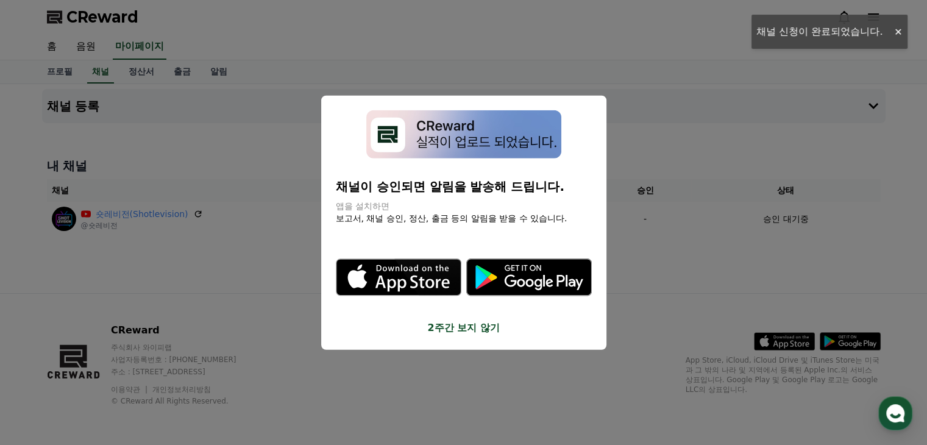
click at [897, 32] on button "close modal" at bounding box center [463, 222] width 927 height 445
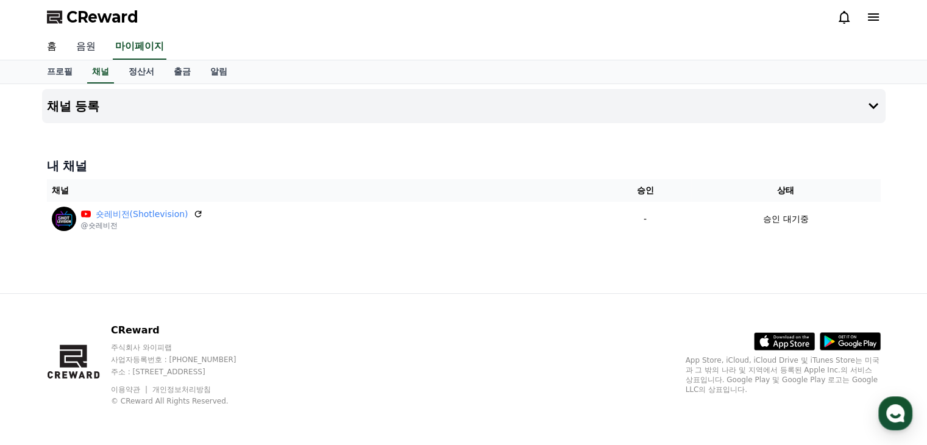
click at [91, 40] on link "음원" at bounding box center [85, 47] width 39 height 26
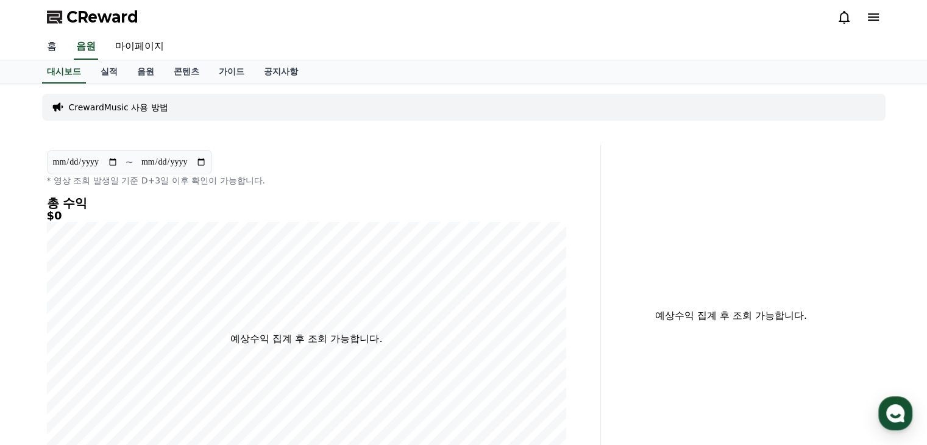
click at [57, 49] on link "홈" at bounding box center [51, 47] width 29 height 26
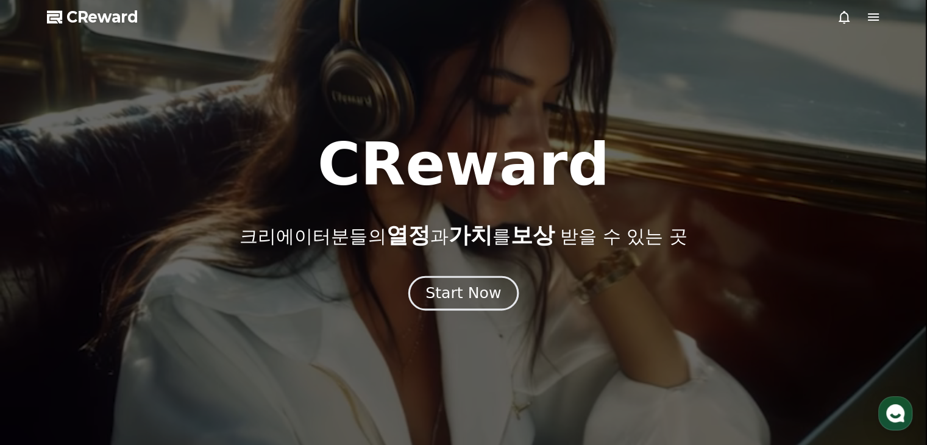
click at [458, 296] on div "Start Now" at bounding box center [463, 293] width 76 height 21
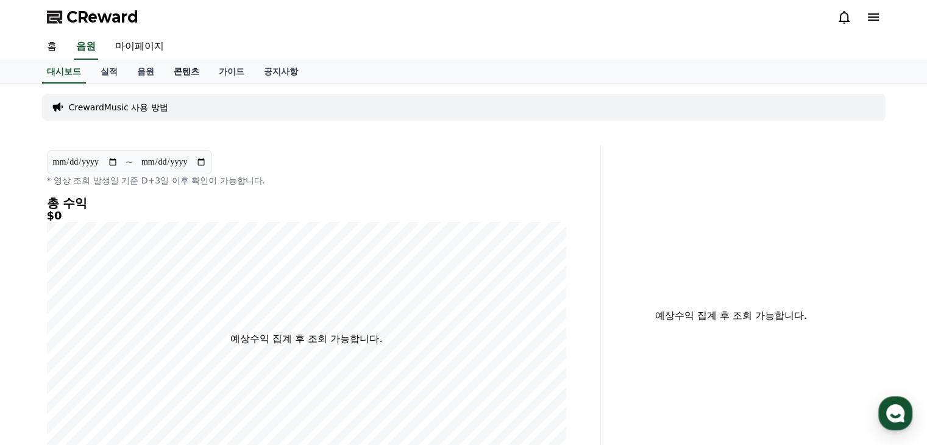
click at [184, 71] on link "콘텐츠" at bounding box center [186, 71] width 45 height 23
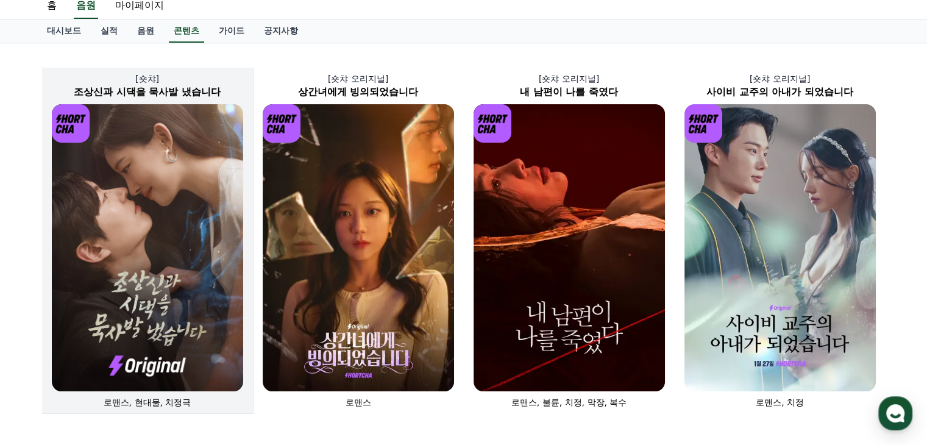
scroll to position [61, 0]
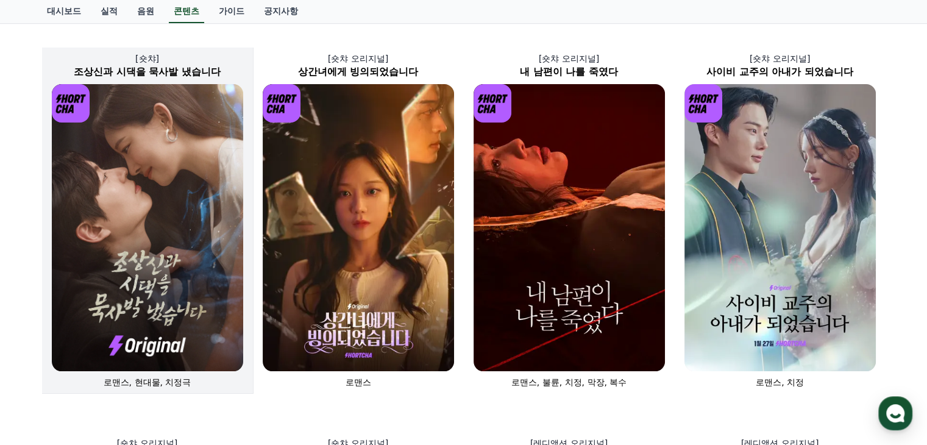
click at [198, 305] on img at bounding box center [147, 227] width 191 height 287
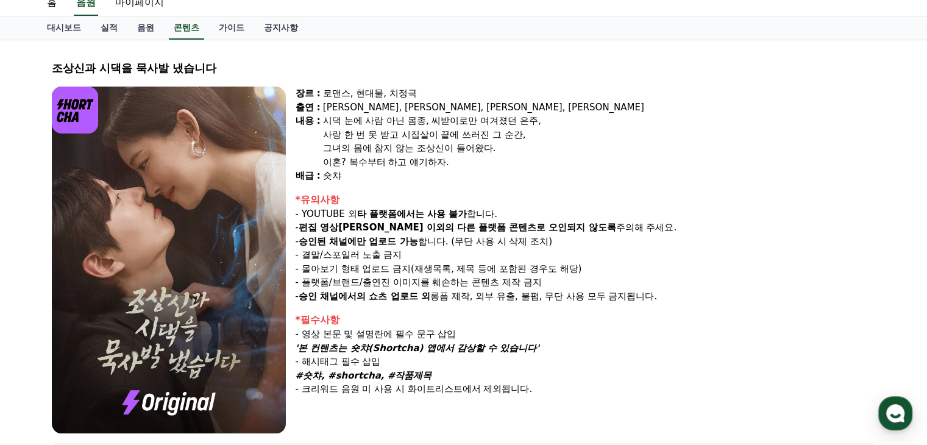
scroll to position [61, 0]
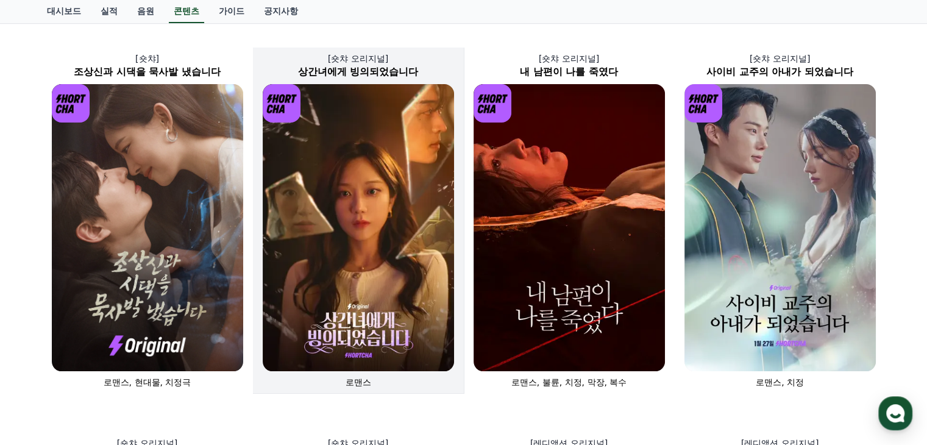
click at [386, 229] on img at bounding box center [358, 227] width 191 height 287
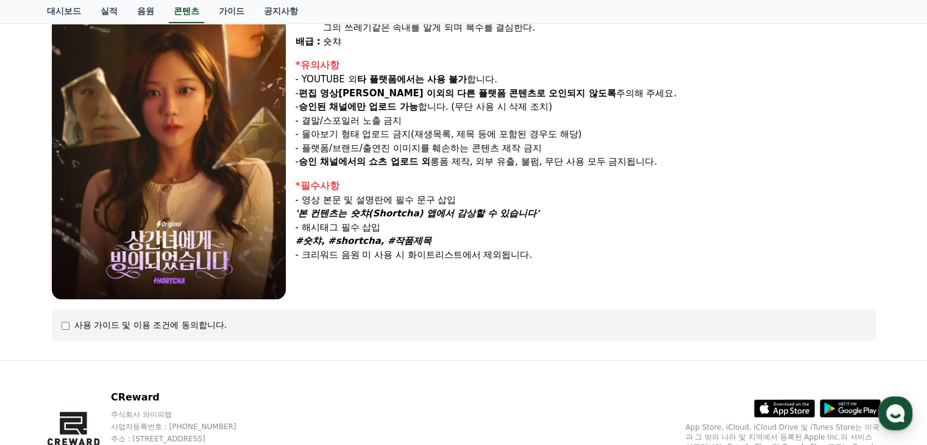
scroll to position [183, 0]
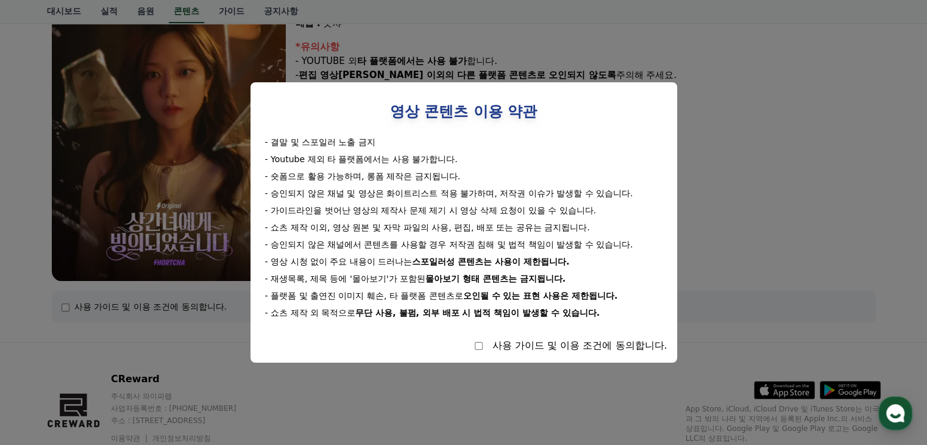
select select
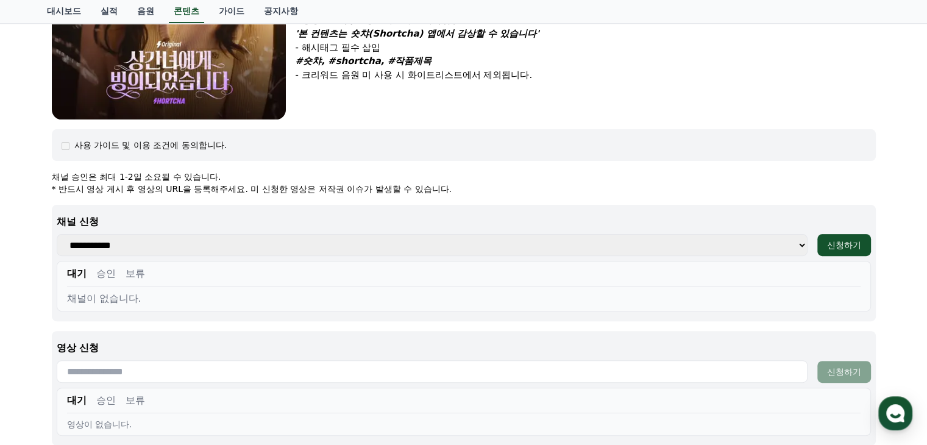
scroll to position [366, 0]
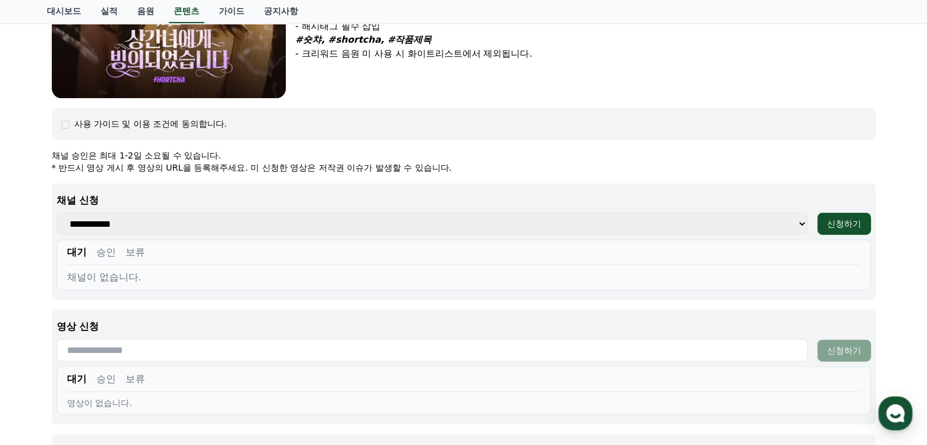
click at [230, 227] on select "**********" at bounding box center [432, 224] width 751 height 22
select select
click at [57, 213] on select "**********" at bounding box center [432, 224] width 751 height 22
click at [19, 254] on div "상간녀에게 빙의되었습니다 장르 : 로맨스 출연 : 표영서, 권혁현, 이가은 내용 : 성공을 포기하고, 남편 수혁과 노예 계약을 맺으며 결혼한 …" at bounding box center [463, 116] width 927 height 796
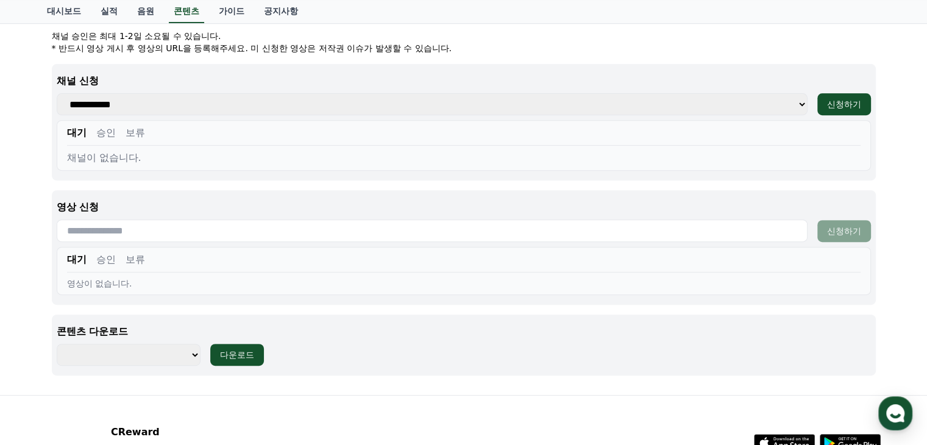
scroll to position [488, 0]
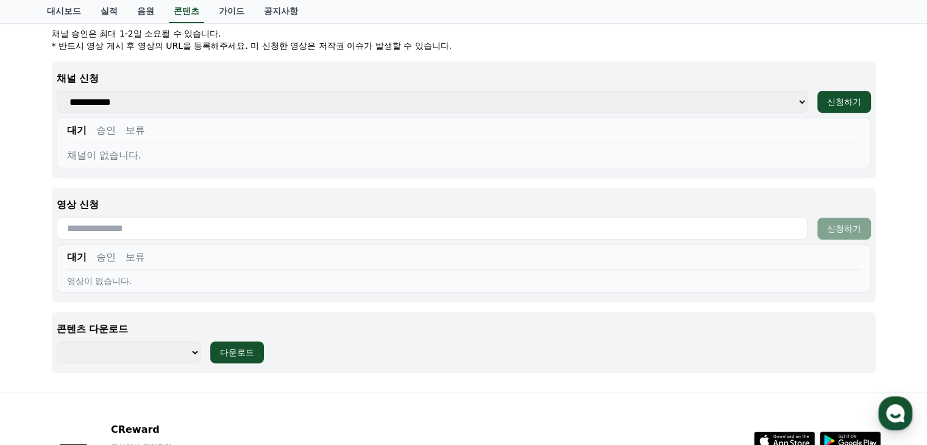
click at [111, 234] on input "text" at bounding box center [432, 228] width 751 height 23
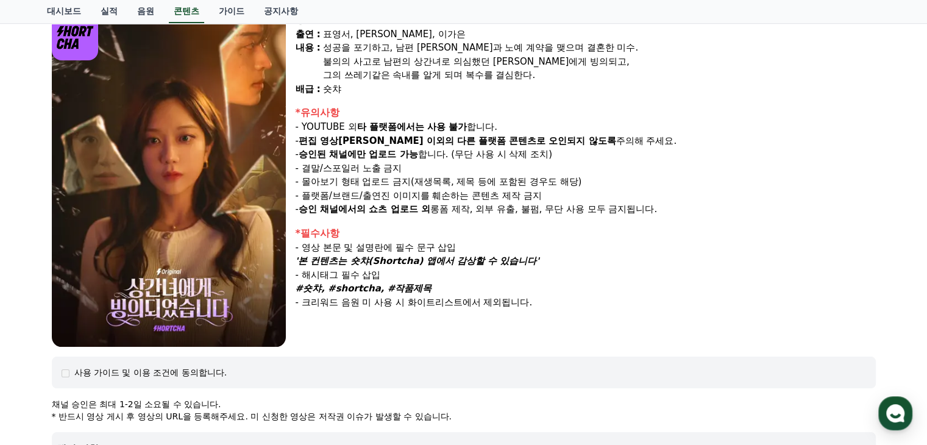
scroll to position [0, 0]
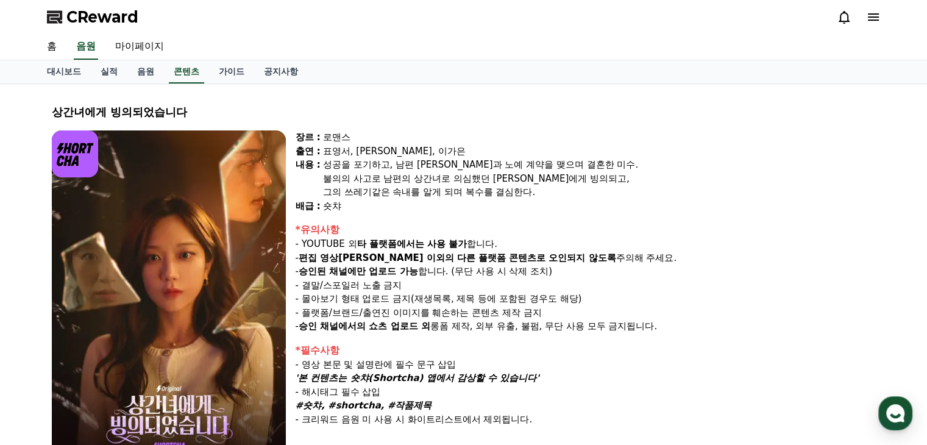
click at [95, 20] on span "CReward" at bounding box center [102, 17] width 72 height 20
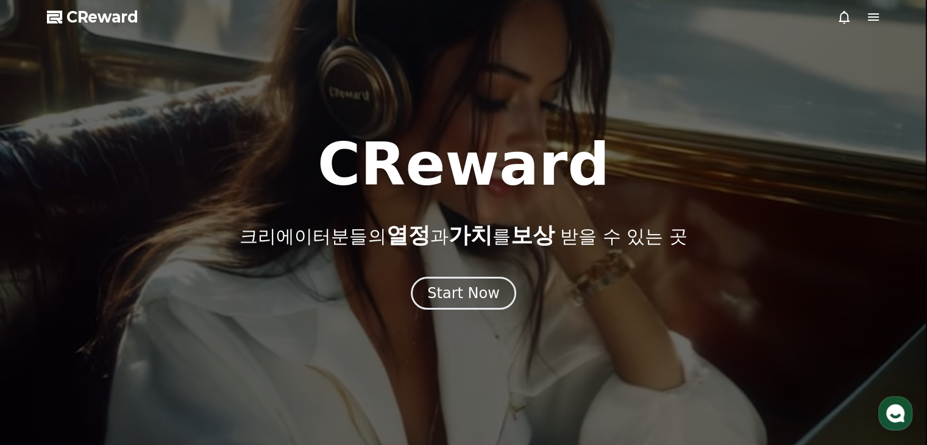
click at [875, 18] on icon at bounding box center [873, 17] width 15 height 15
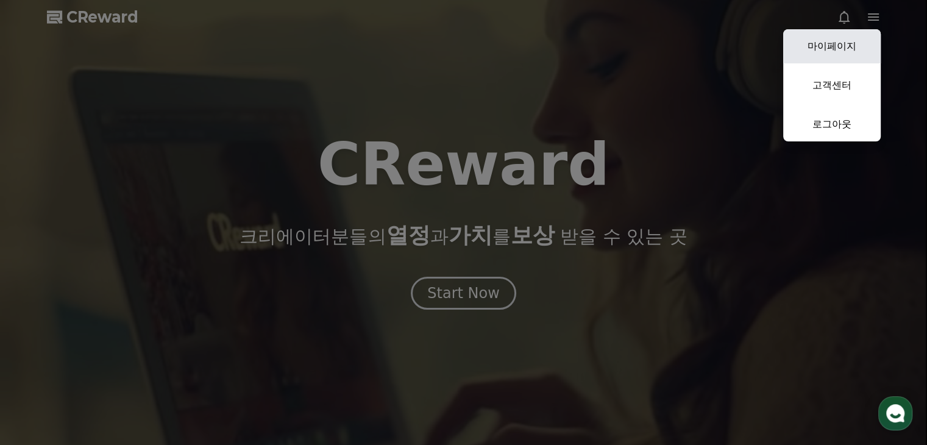
click at [839, 40] on link "마이페이지" at bounding box center [832, 46] width 98 height 34
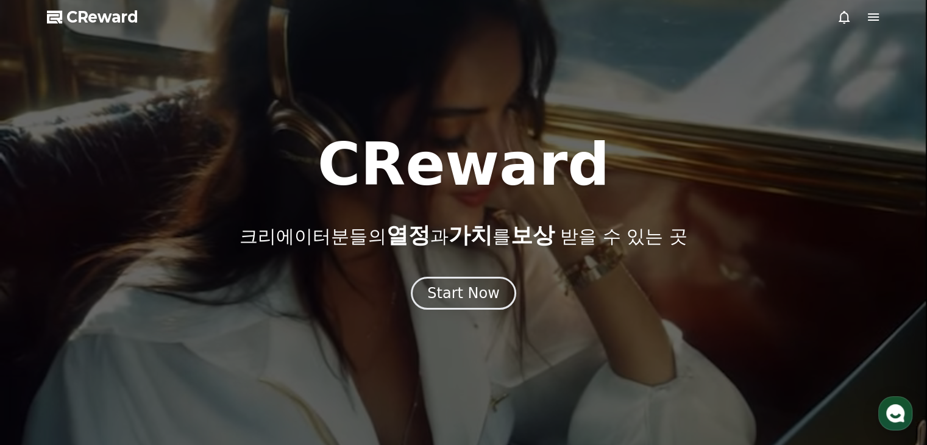
select select "**********"
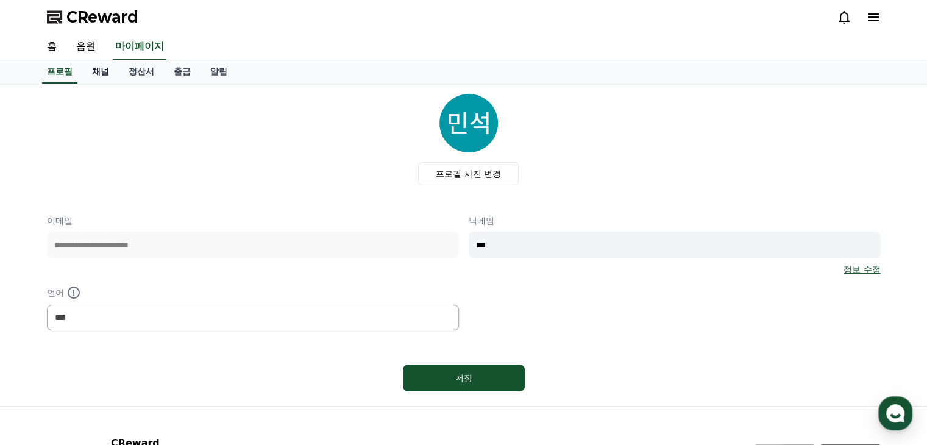
click at [106, 76] on link "채널" at bounding box center [100, 71] width 37 height 23
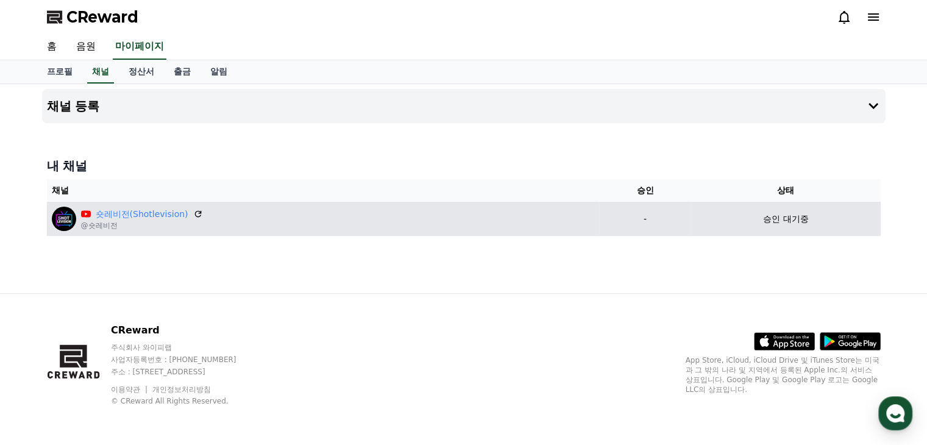
click at [411, 204] on td "숏레비전(Shotlevision) @숏레비전" at bounding box center [323, 219] width 552 height 34
click at [275, 225] on div "숏레비전(Shotlevision) @숏레비전" at bounding box center [323, 219] width 542 height 24
click at [193, 217] on icon at bounding box center [198, 213] width 11 height 11
